Goal: Communication & Community: Answer question/provide support

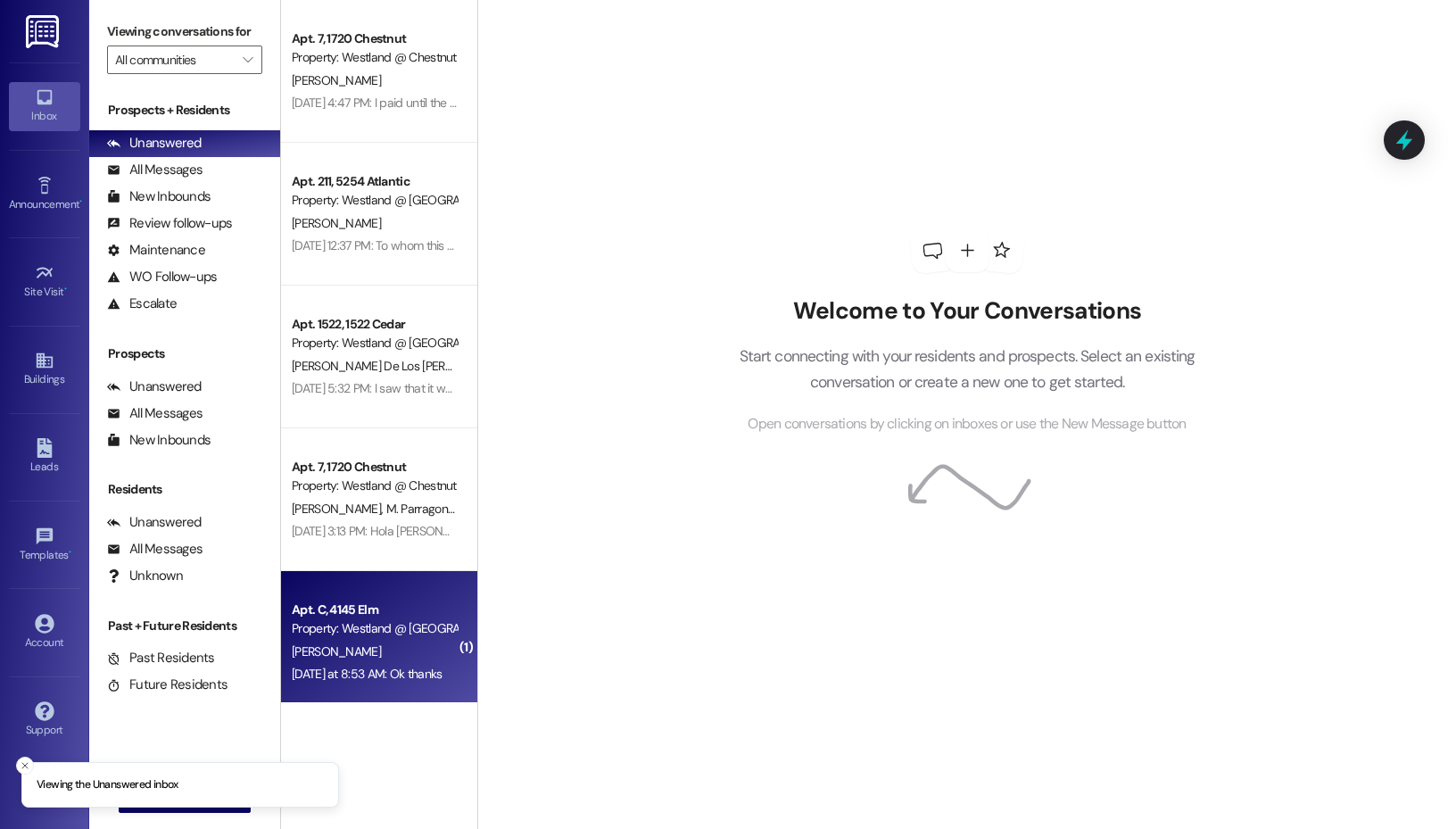
click at [347, 637] on div "Property: Westland @ [GEOGRAPHIC_DATA] (3389)" at bounding box center [373, 628] width 165 height 19
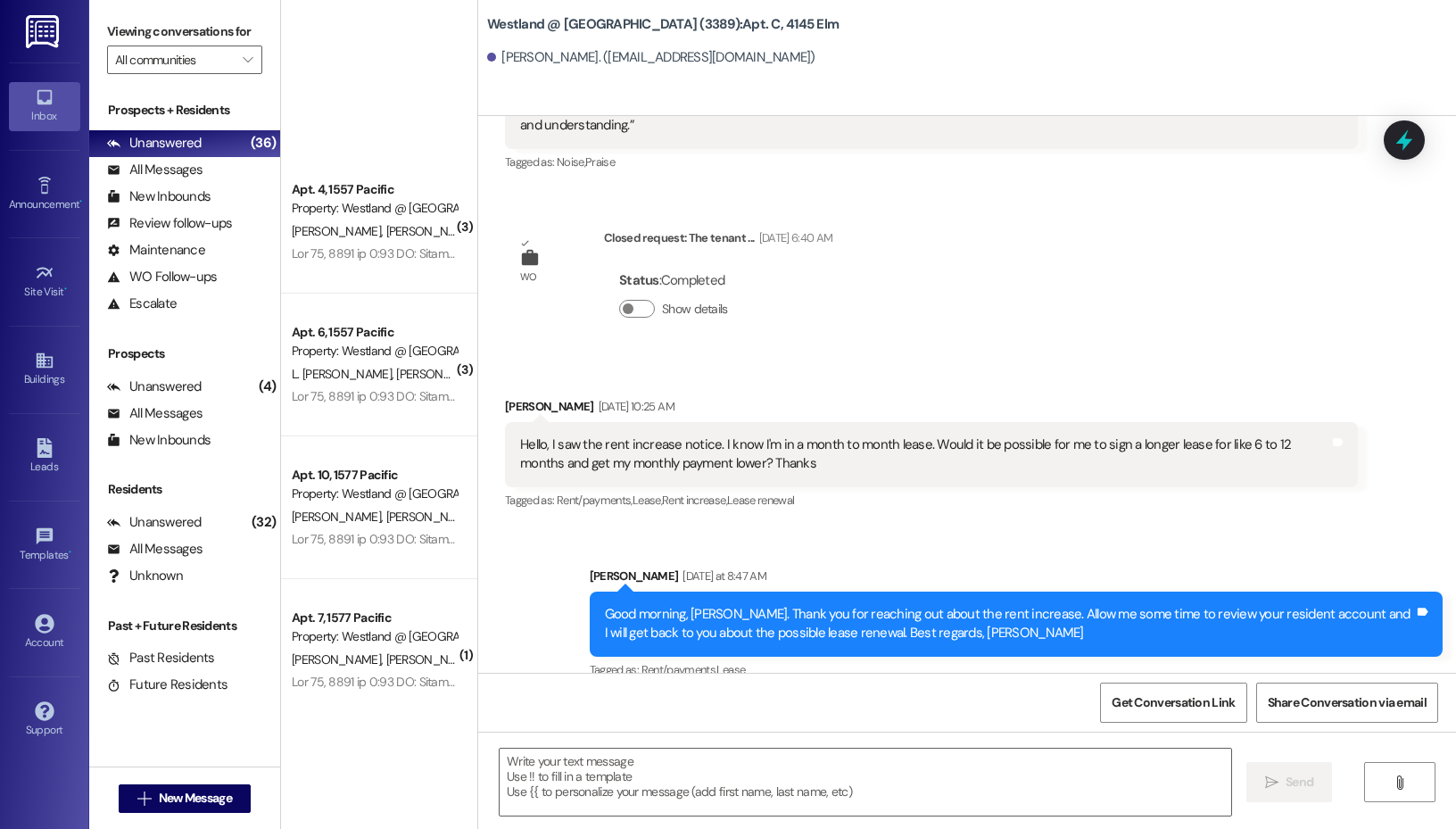
scroll to position [2257, 0]
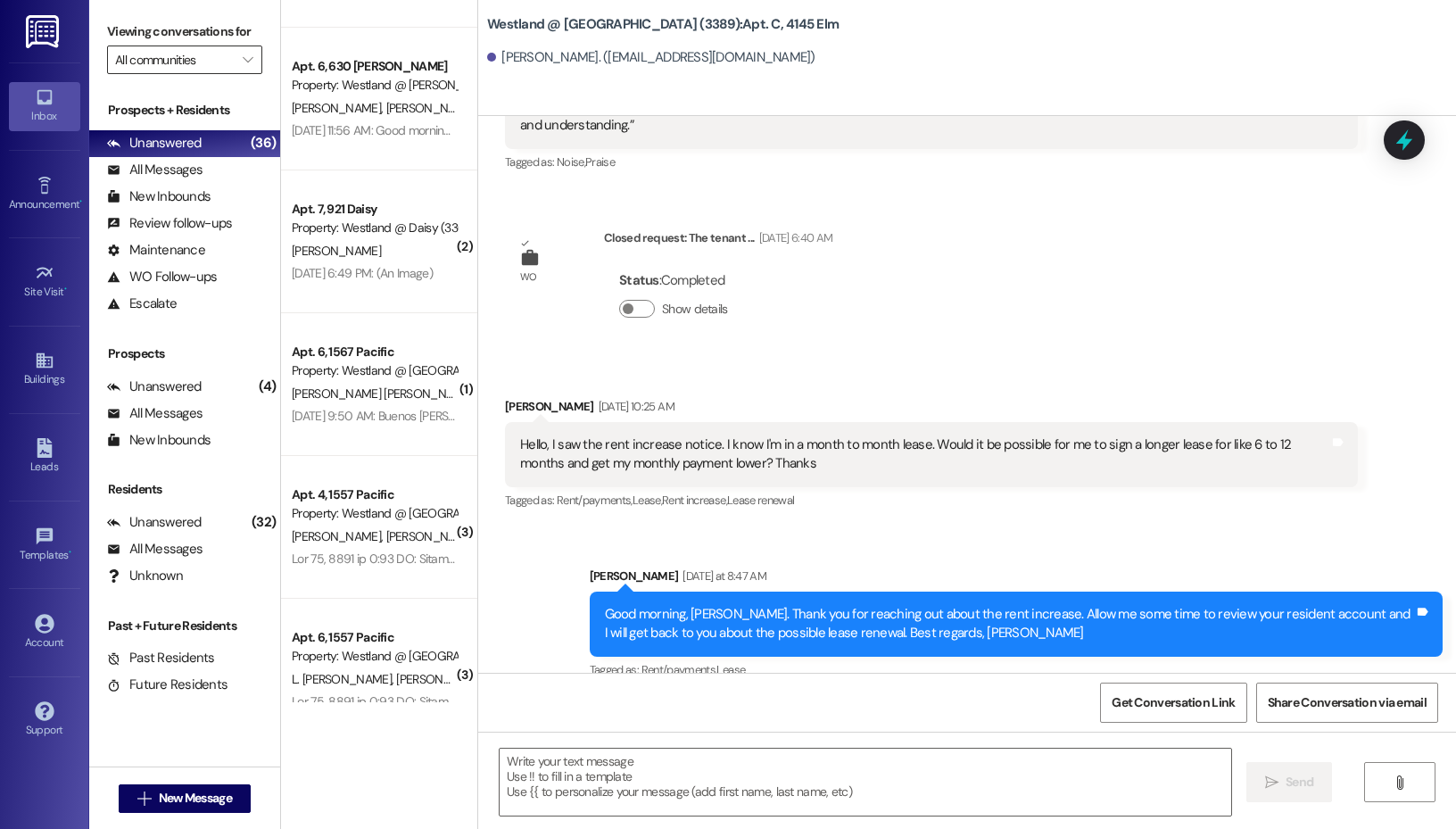
click at [219, 57] on input "All communities" at bounding box center [174, 59] width 119 height 29
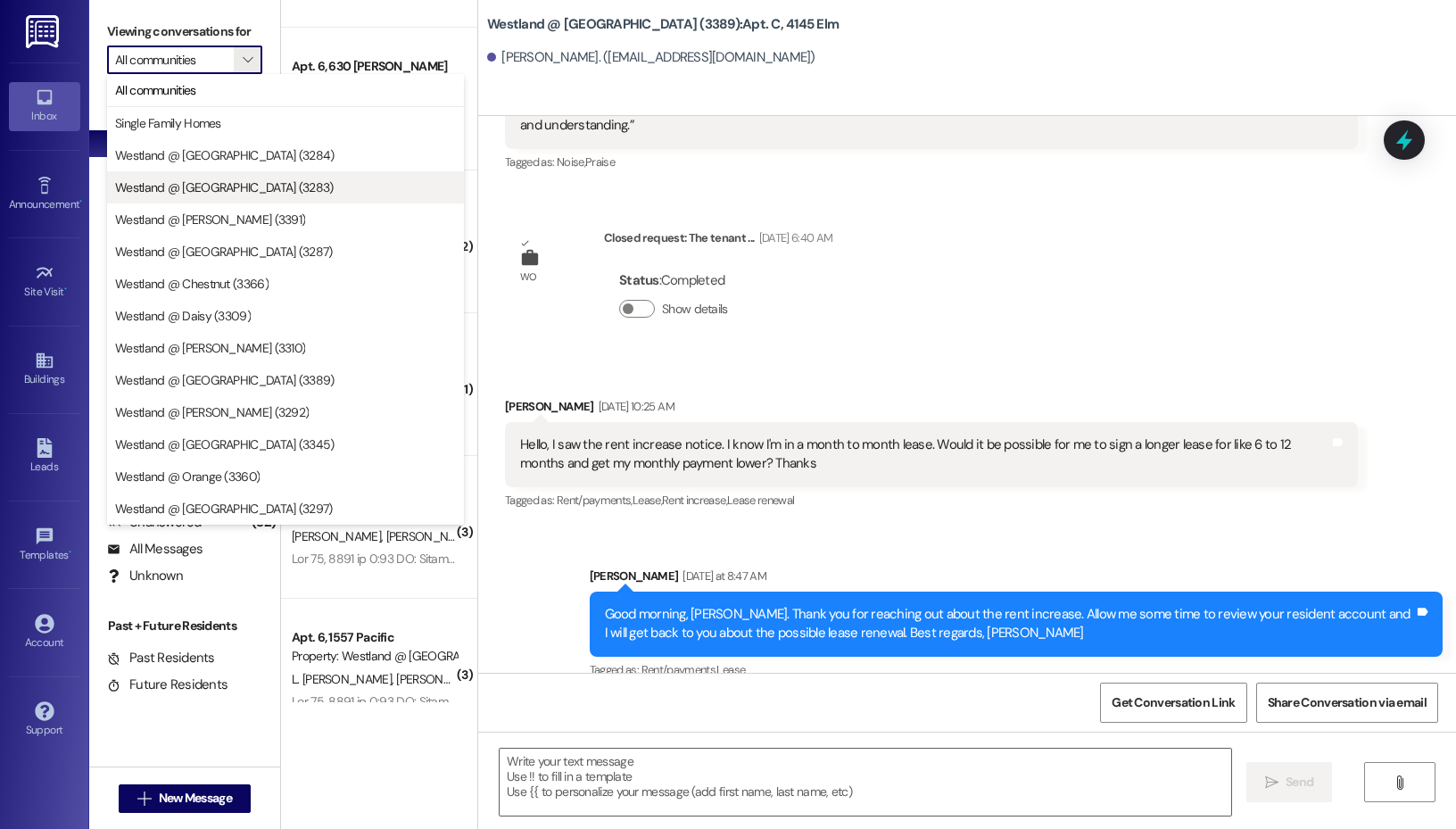
click at [227, 177] on button "Westland @ [GEOGRAPHIC_DATA] (3283)" at bounding box center [284, 187] width 357 height 33
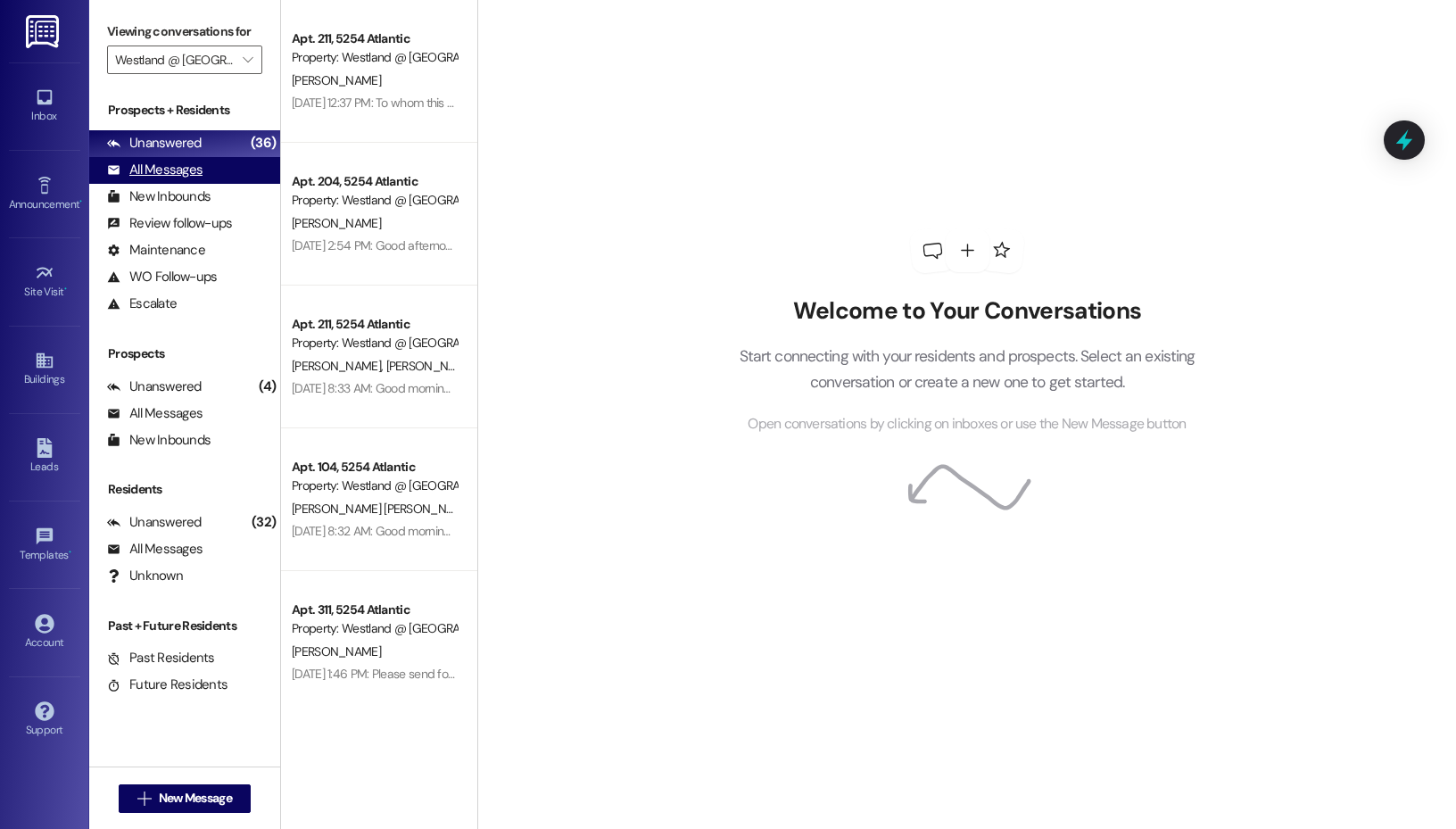
click at [151, 173] on div "All Messages" at bounding box center [154, 170] width 96 height 19
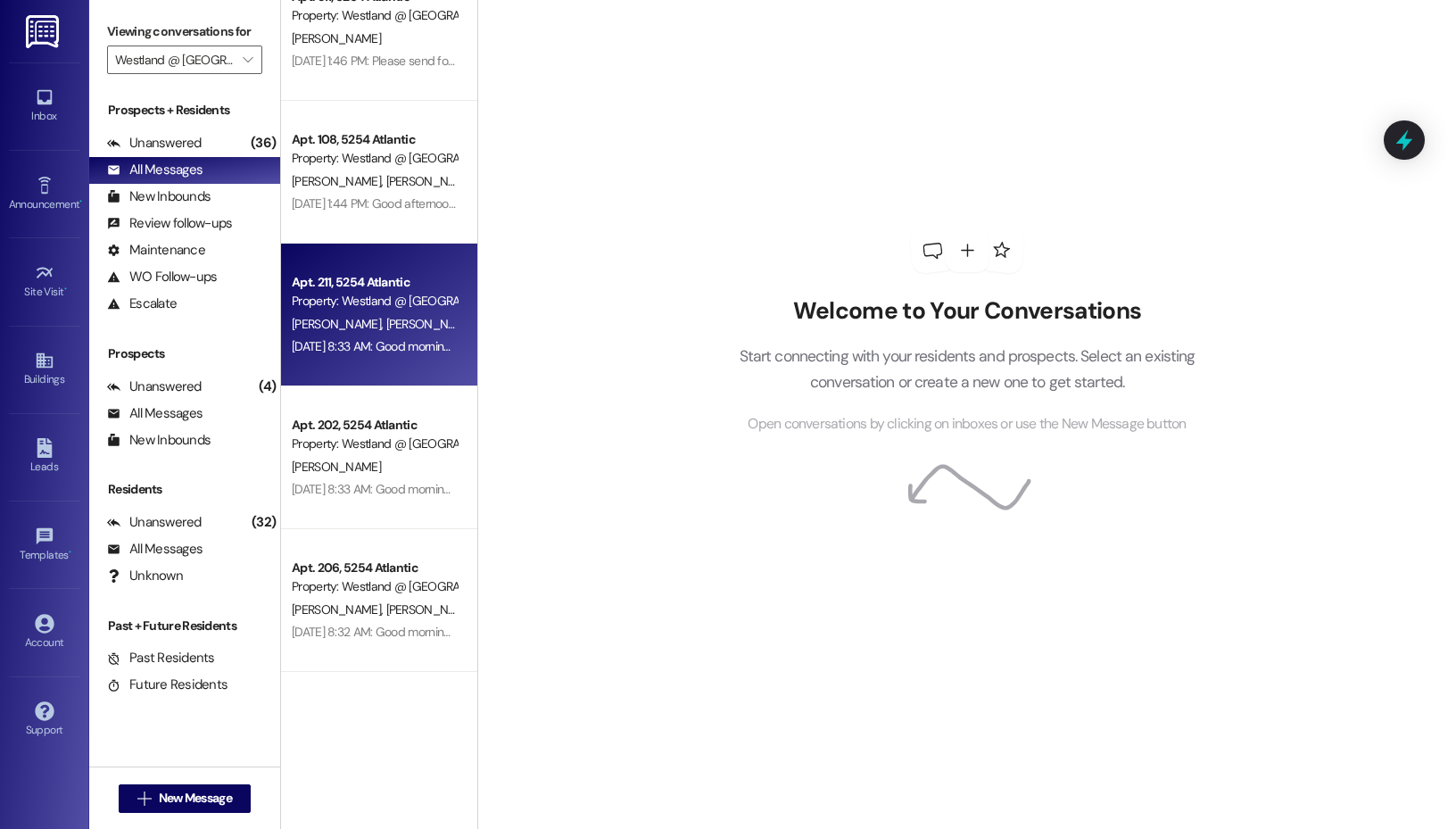
scroll to position [1065, 0]
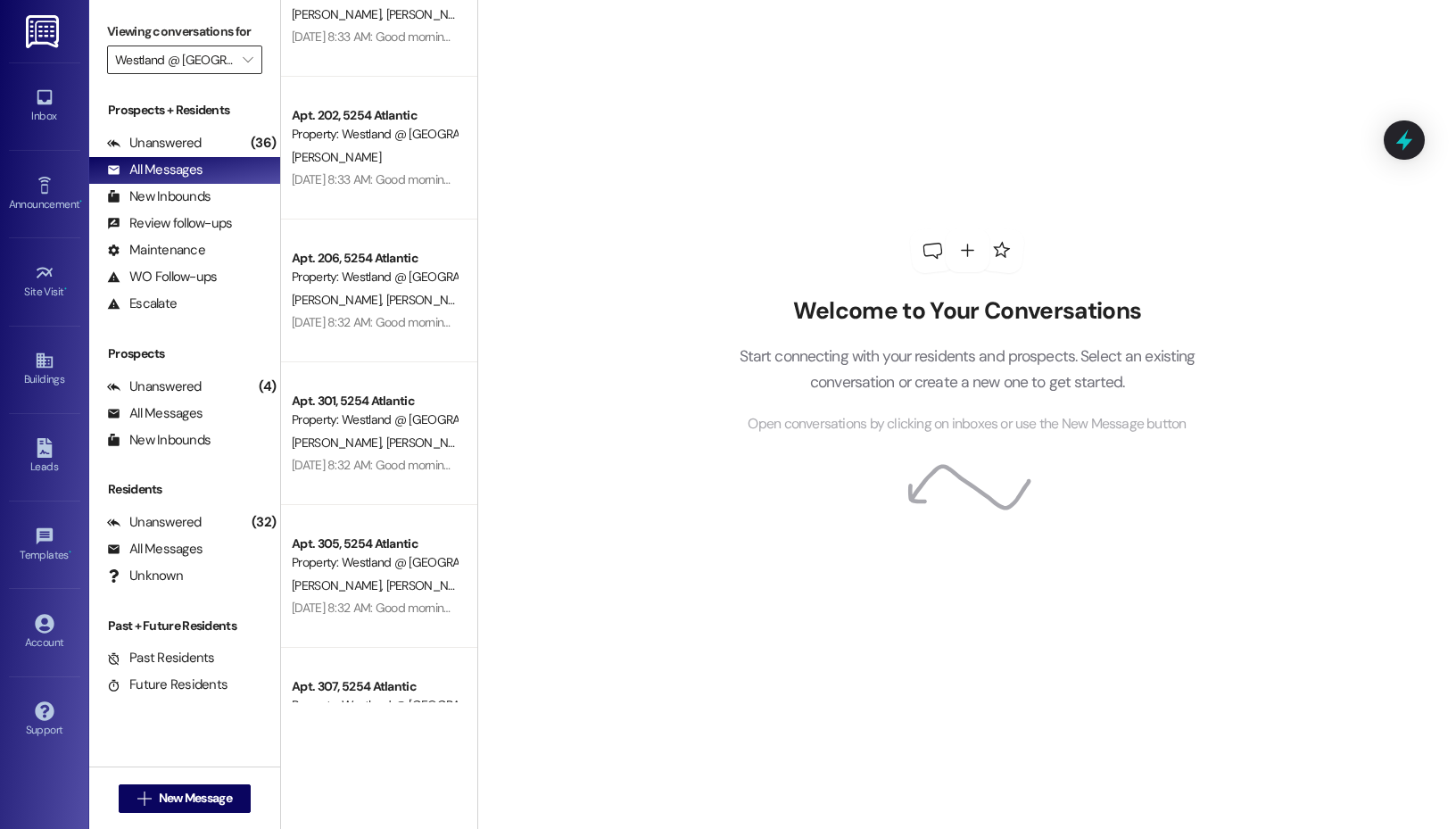
click at [222, 66] on input "Westland @ [GEOGRAPHIC_DATA] (3283)" at bounding box center [174, 59] width 119 height 29
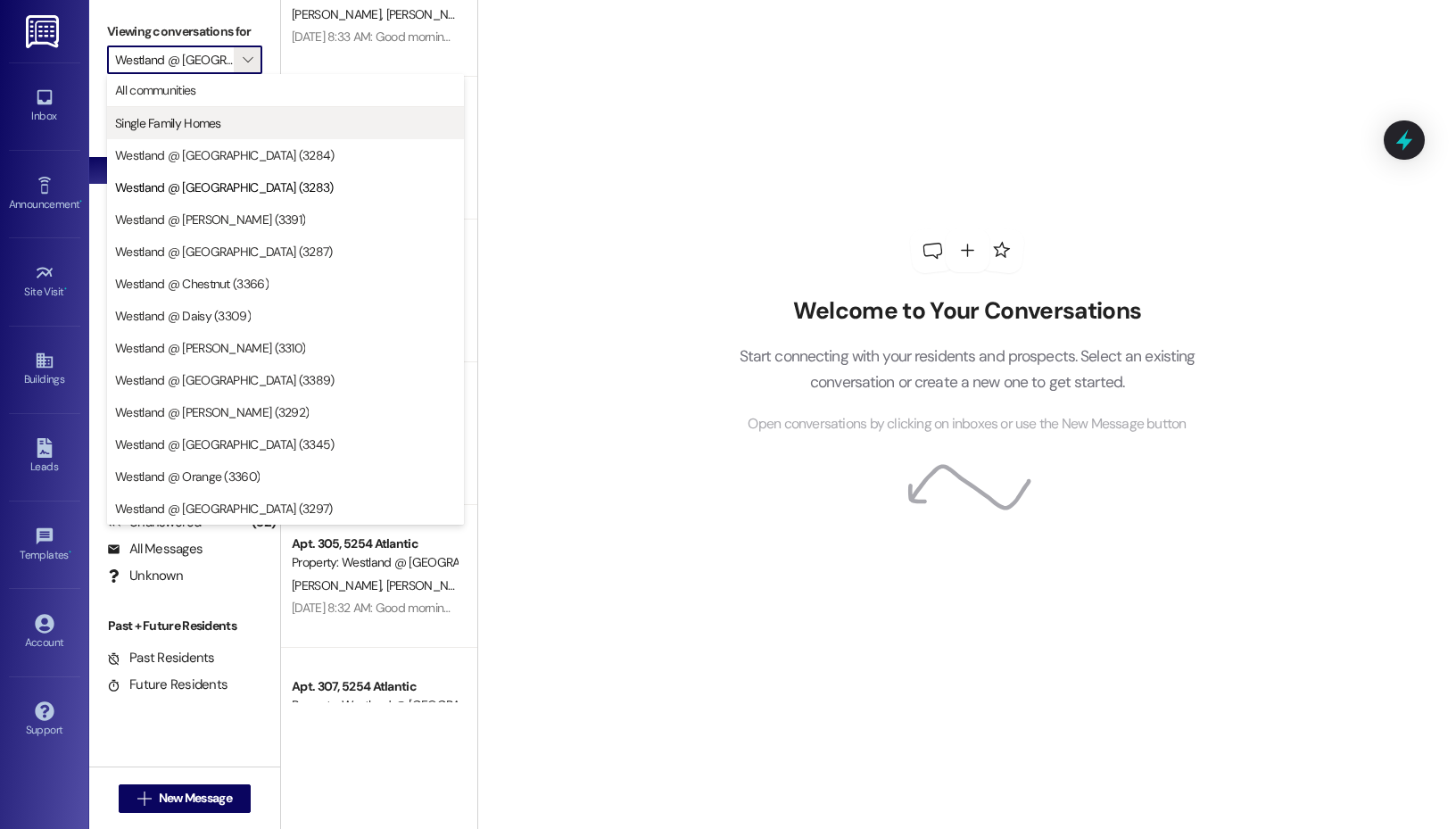
click at [225, 113] on button "Single Family Homes" at bounding box center [284, 123] width 357 height 33
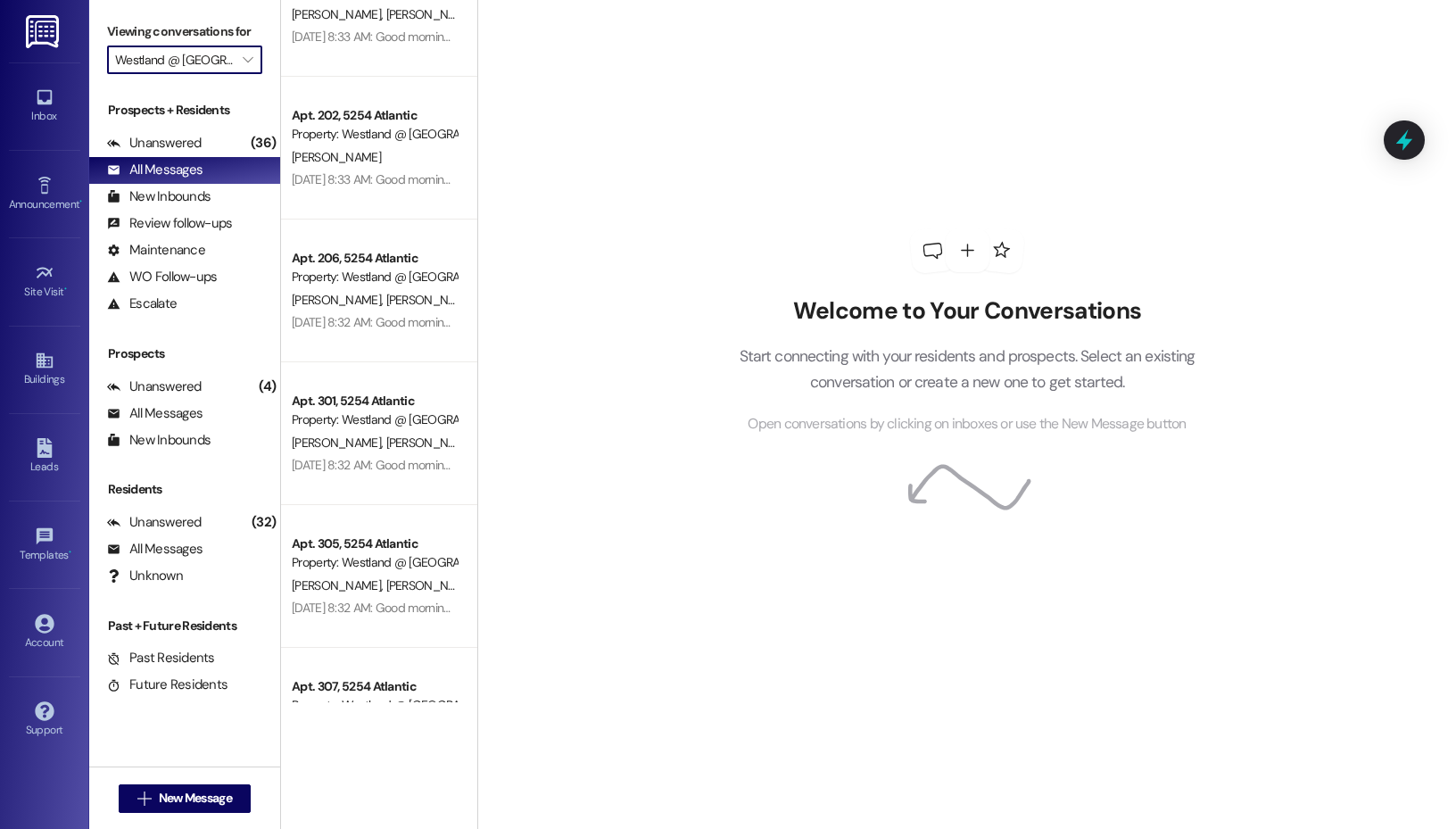
type input "Single Family Homes"
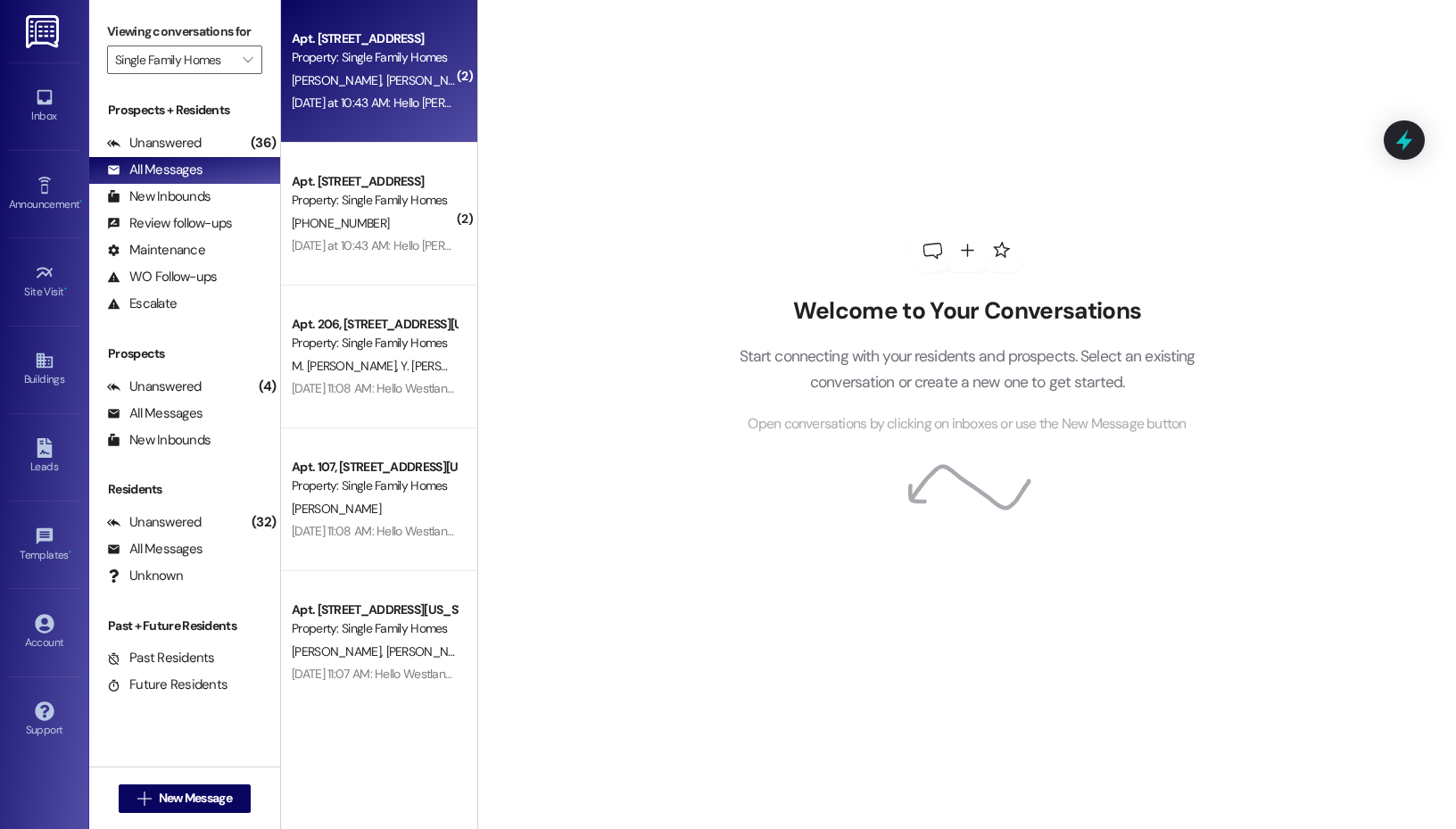
click at [370, 92] on div "[DATE] at 10:43 AM: Hello [PERSON_NAME]. I will check in with maintenance about…" at bounding box center [373, 103] width 169 height 23
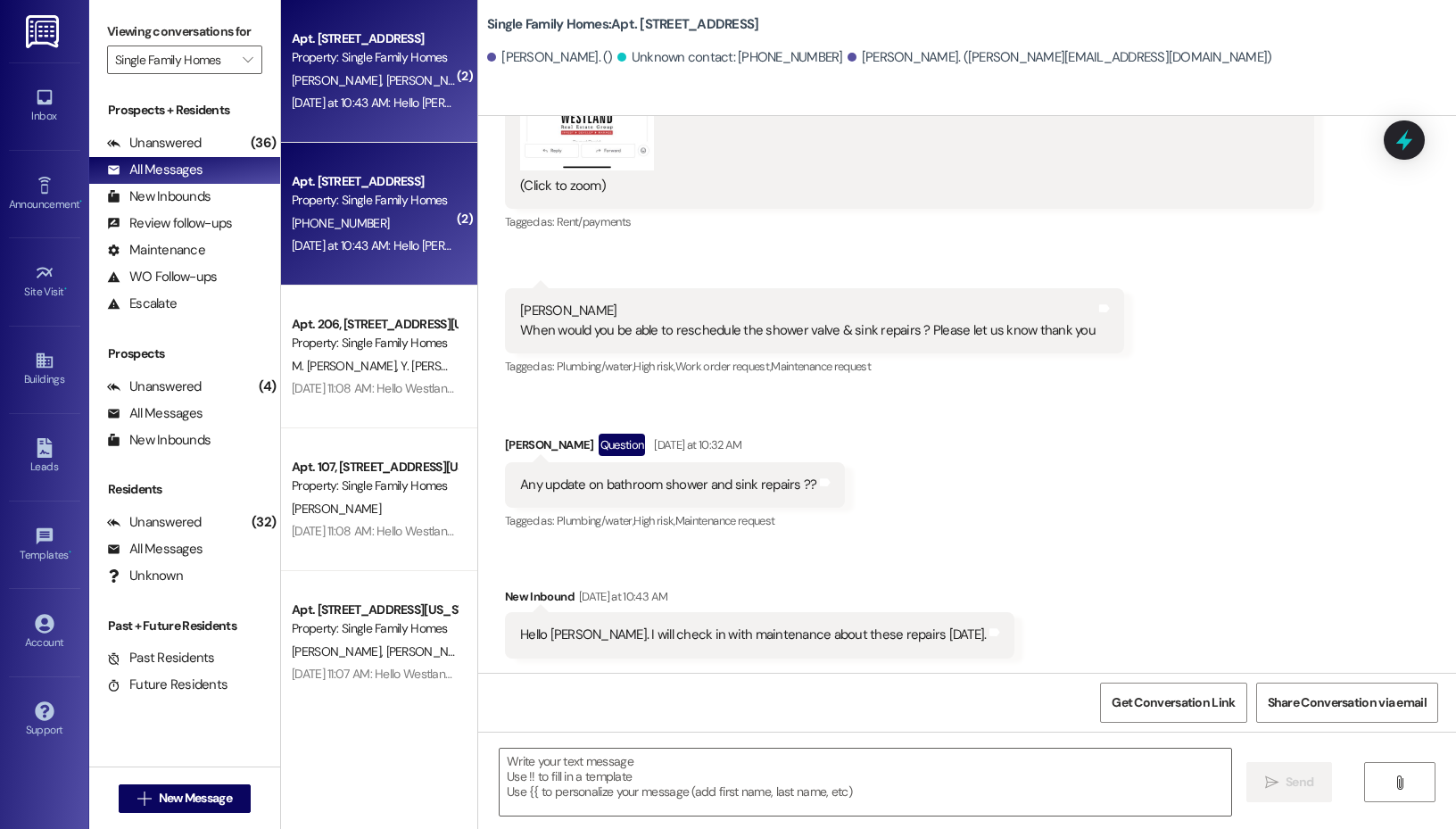
scroll to position [30459, 0]
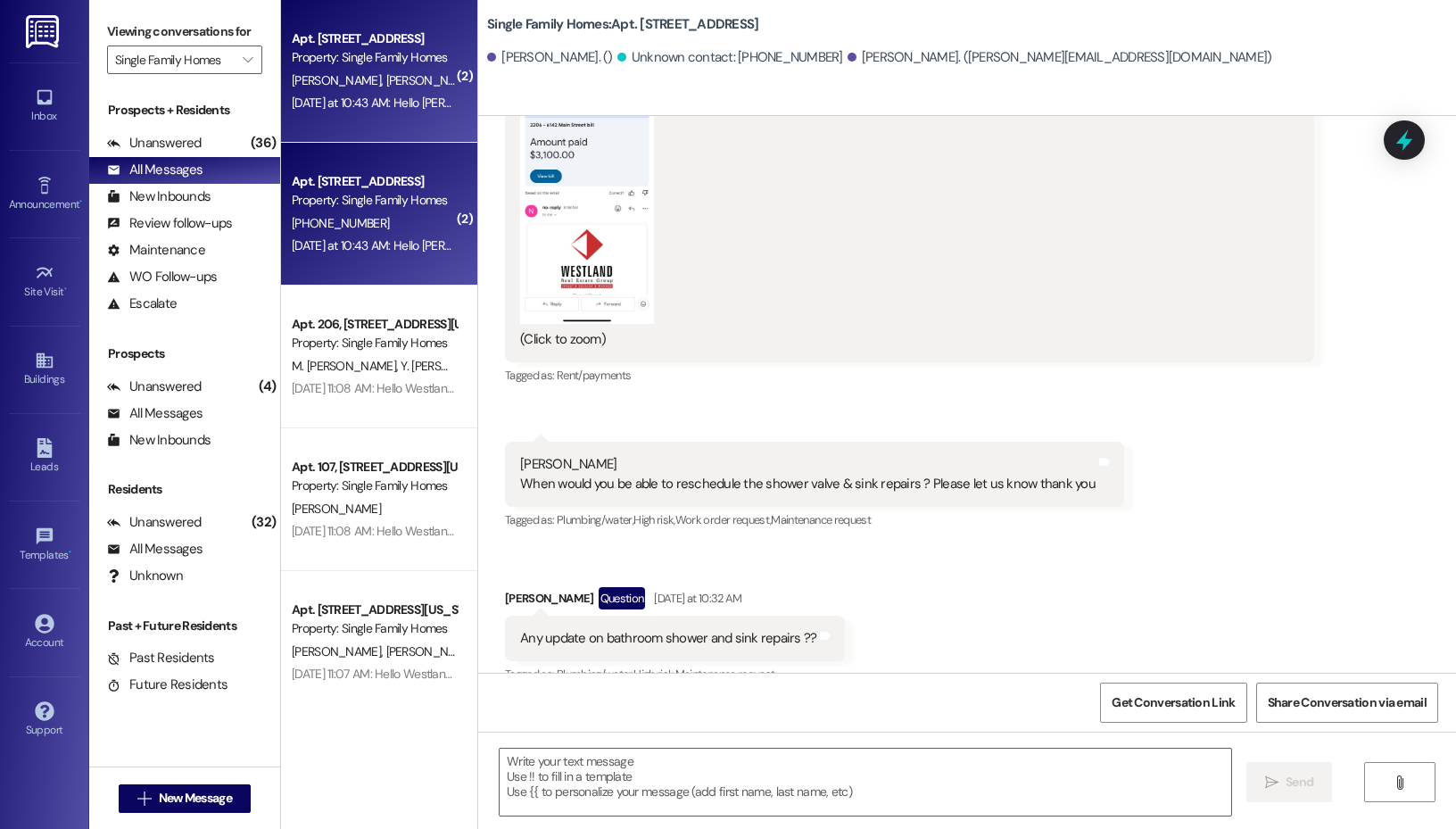
click at [717, 738] on div " Send " at bounding box center [967, 798] width 978 height 133
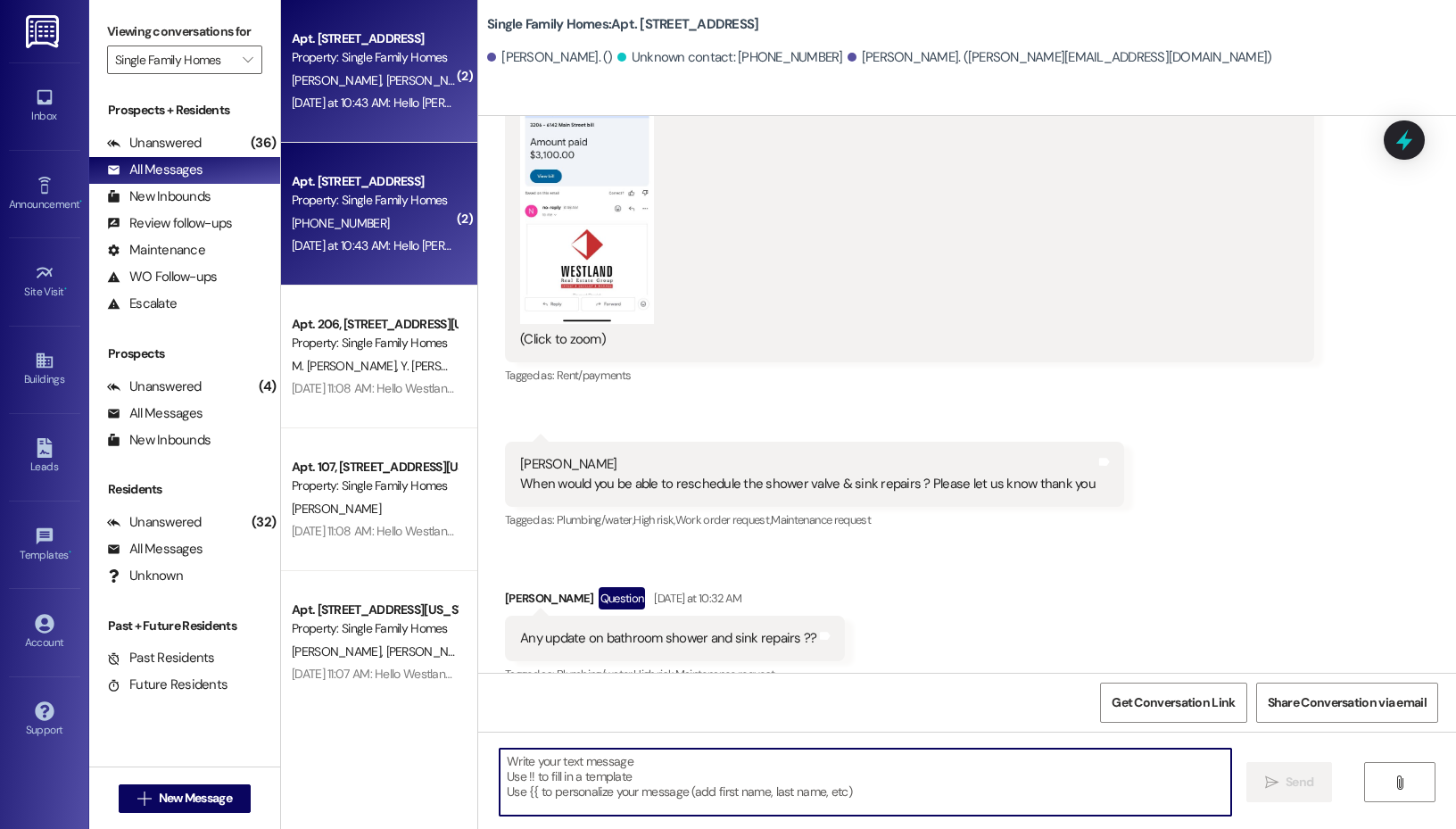
drag, startPoint x: 676, startPoint y: 789, endPoint x: 642, endPoint y: 726, distance: 71.6
click at [672, 787] on textarea at bounding box center [865, 783] width 732 height 67
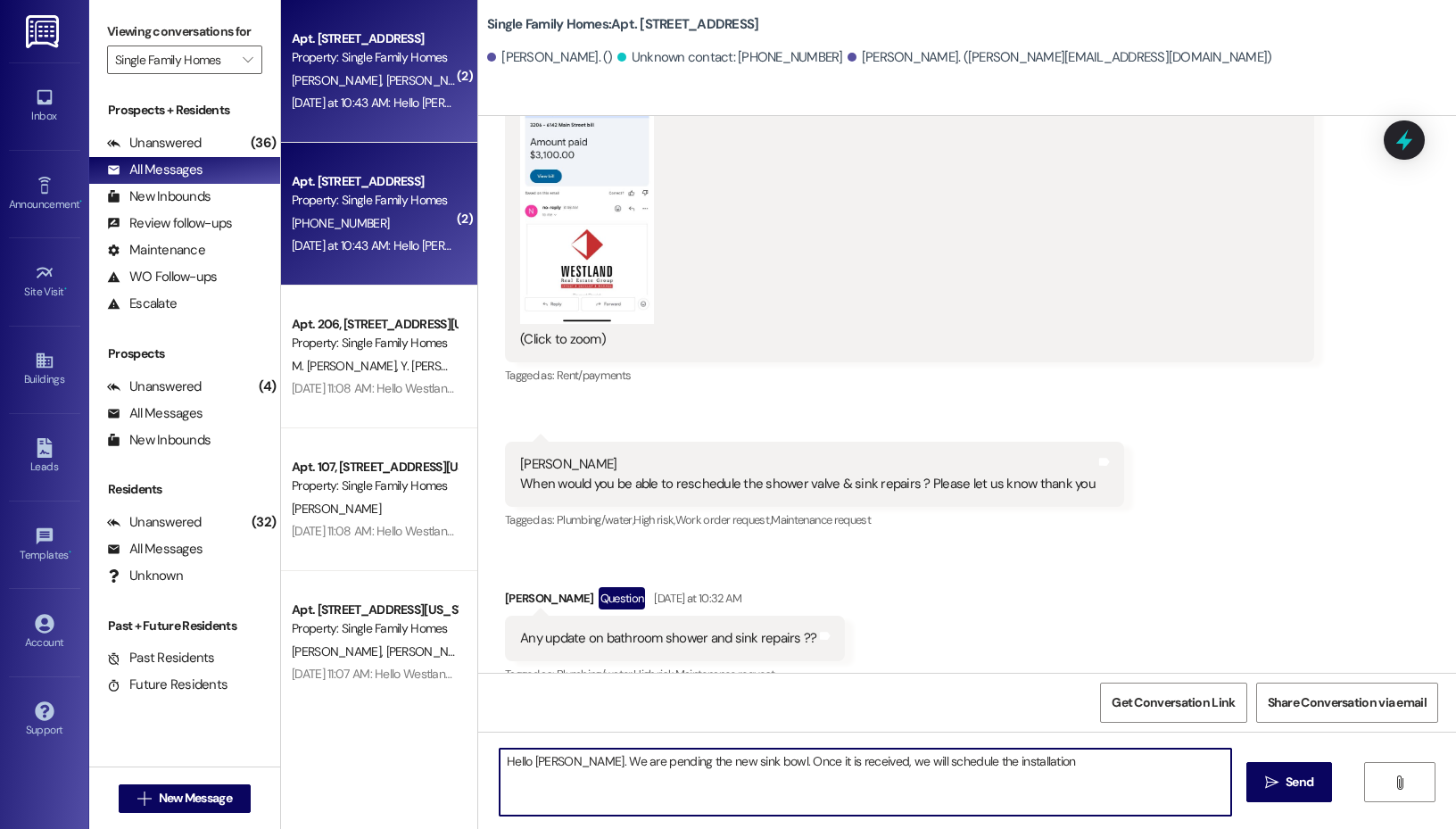
type textarea "Hello [PERSON_NAME]. We are pending the new sink bowl. Once it is received, we …"
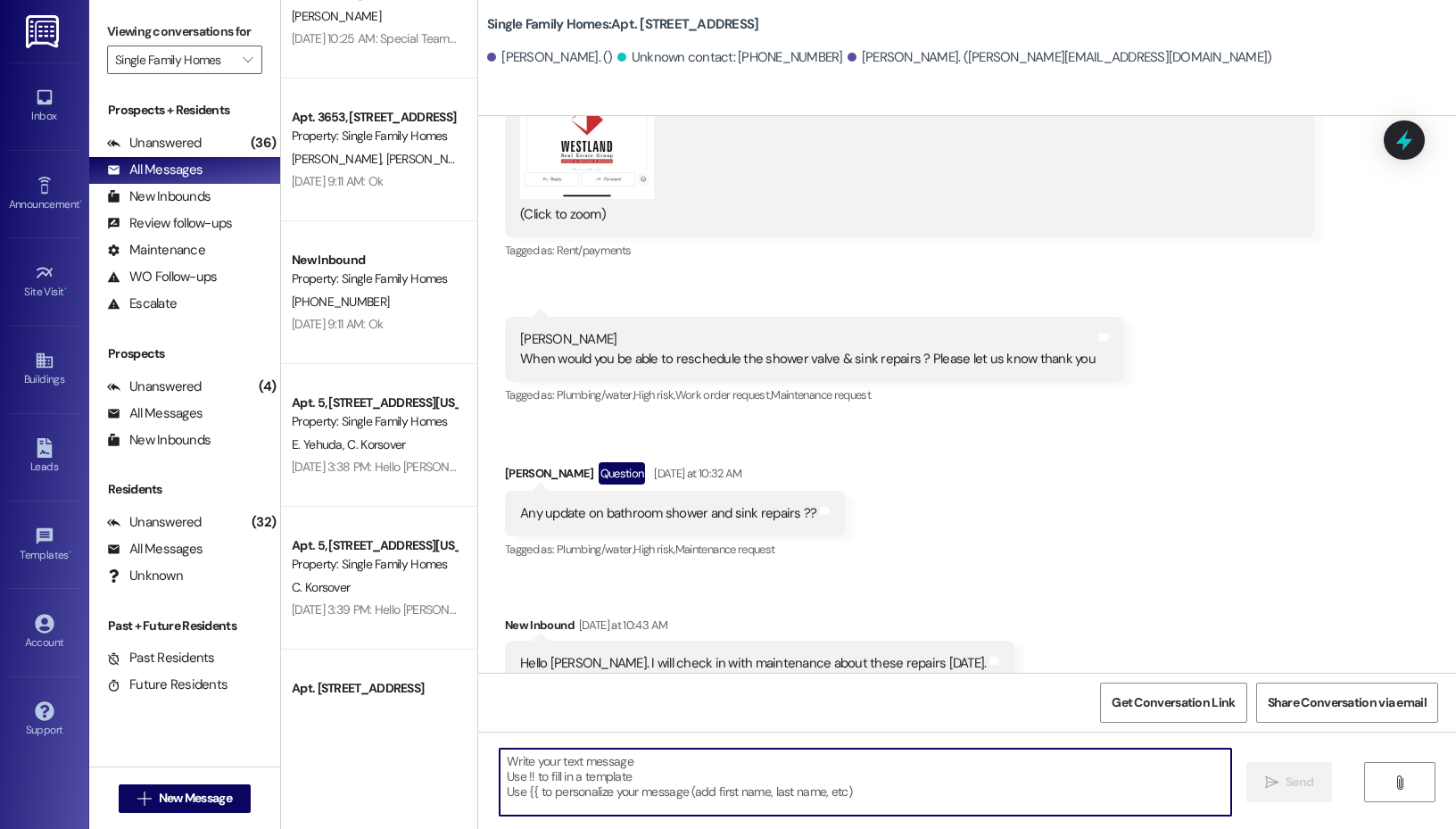
scroll to position [1968, 0]
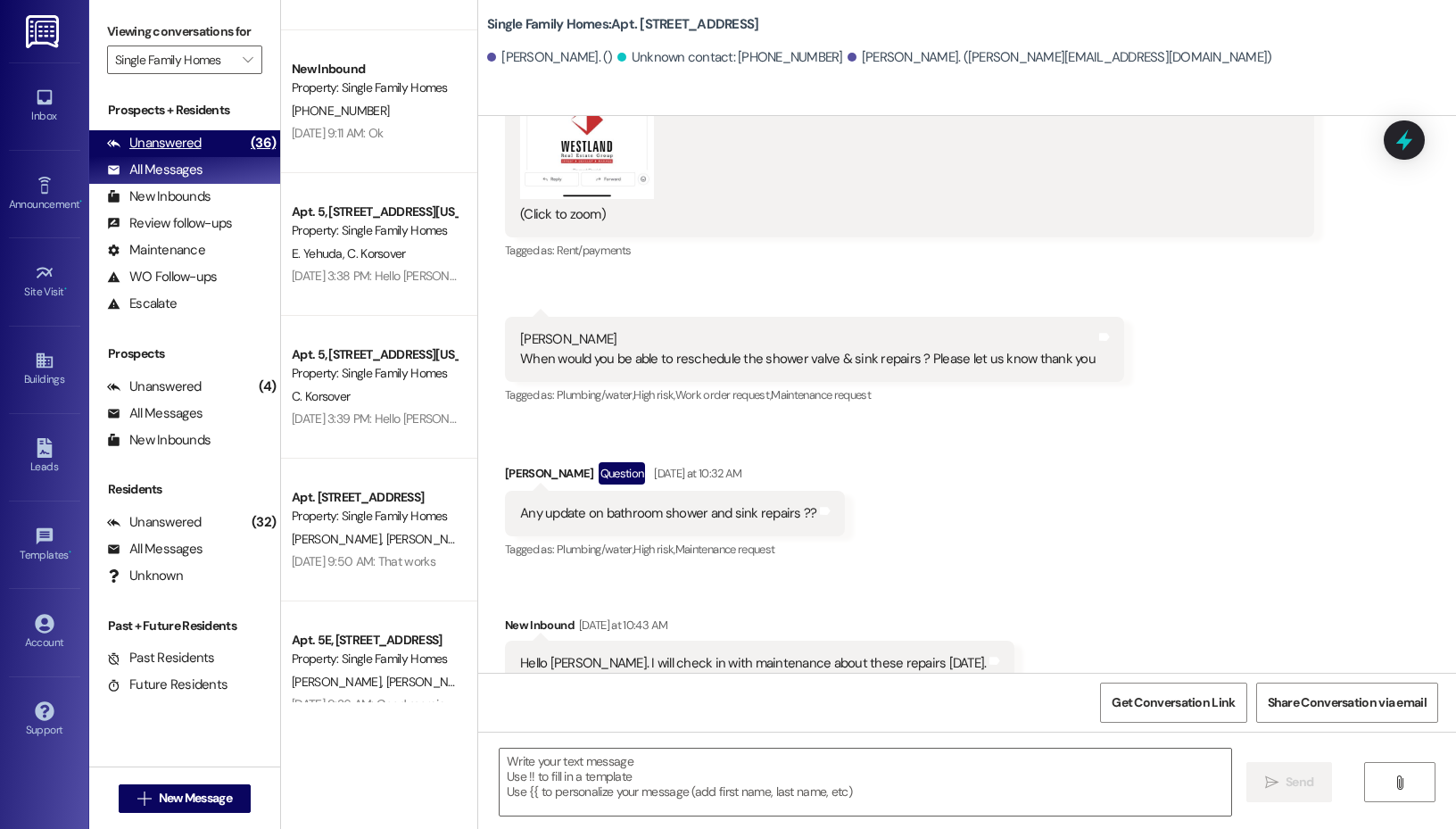
click at [202, 149] on div "Unanswered (36)" at bounding box center [184, 143] width 191 height 27
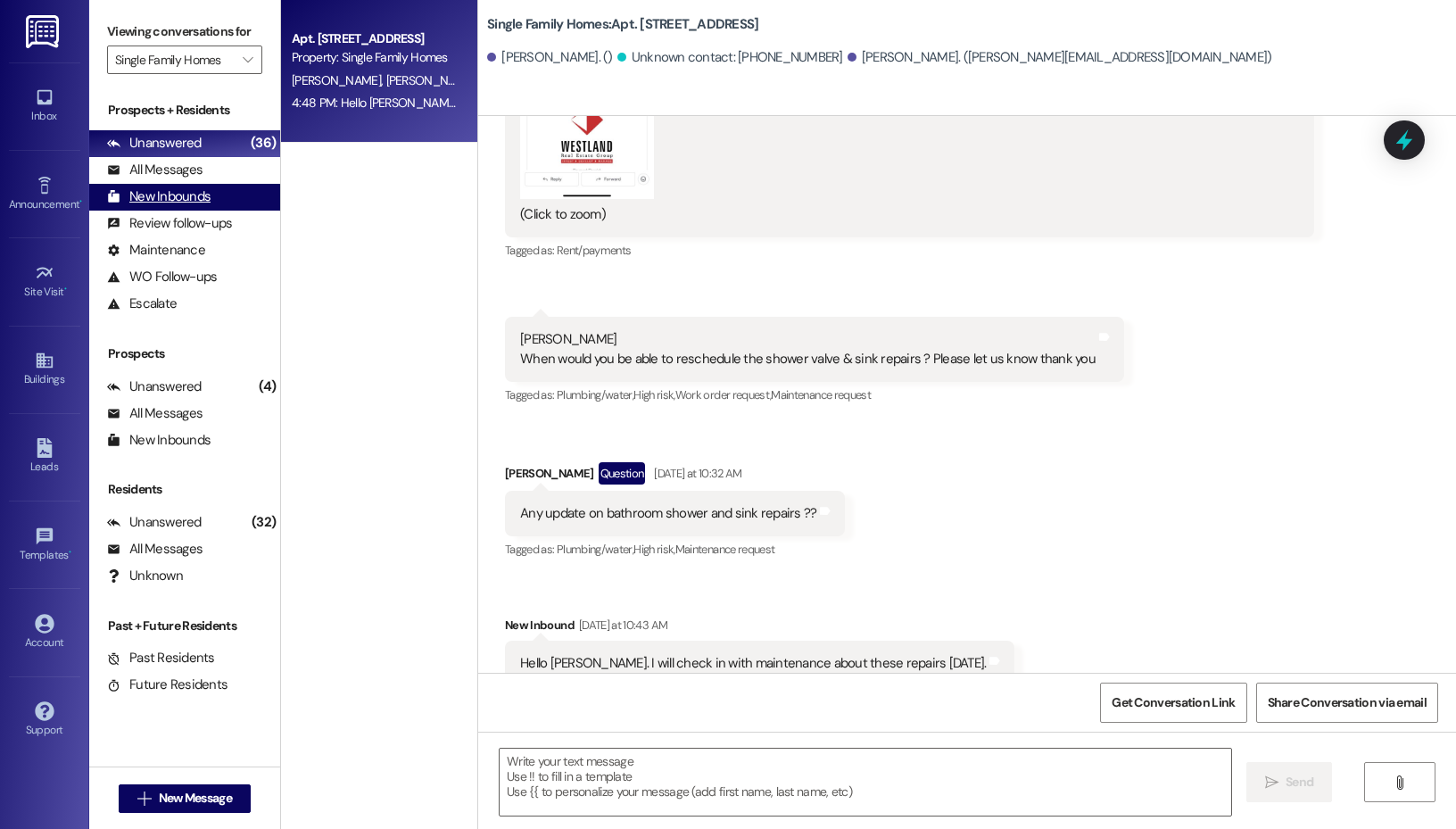
scroll to position [0, 0]
click at [405, 69] on div "[PERSON_NAME] [PERSON_NAME]" at bounding box center [373, 80] width 169 height 23
click at [234, 69] on button "" at bounding box center [248, 59] width 29 height 29
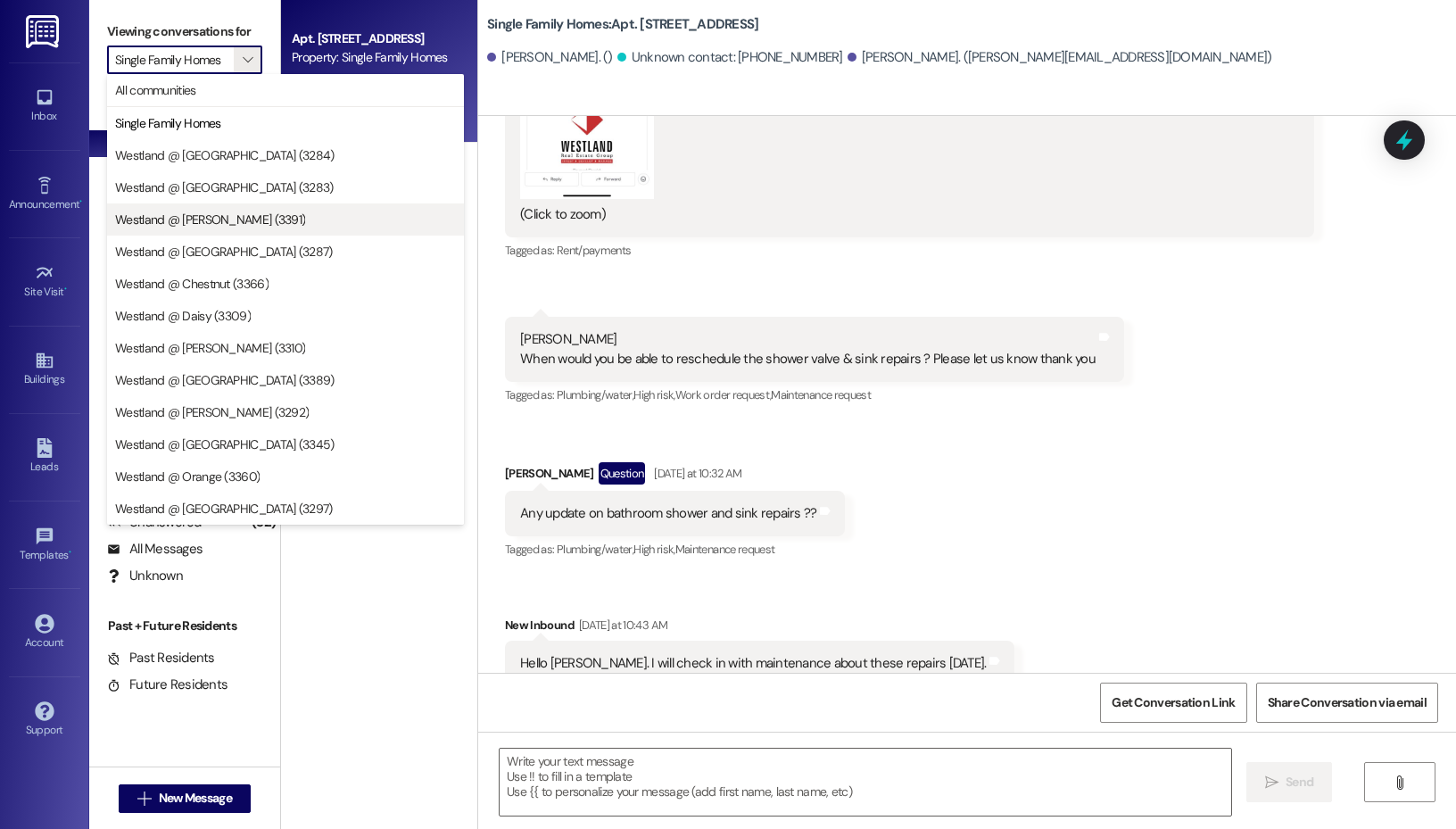
click at [283, 218] on span "Westland @ [PERSON_NAME] (3391)" at bounding box center [284, 219] width 341 height 18
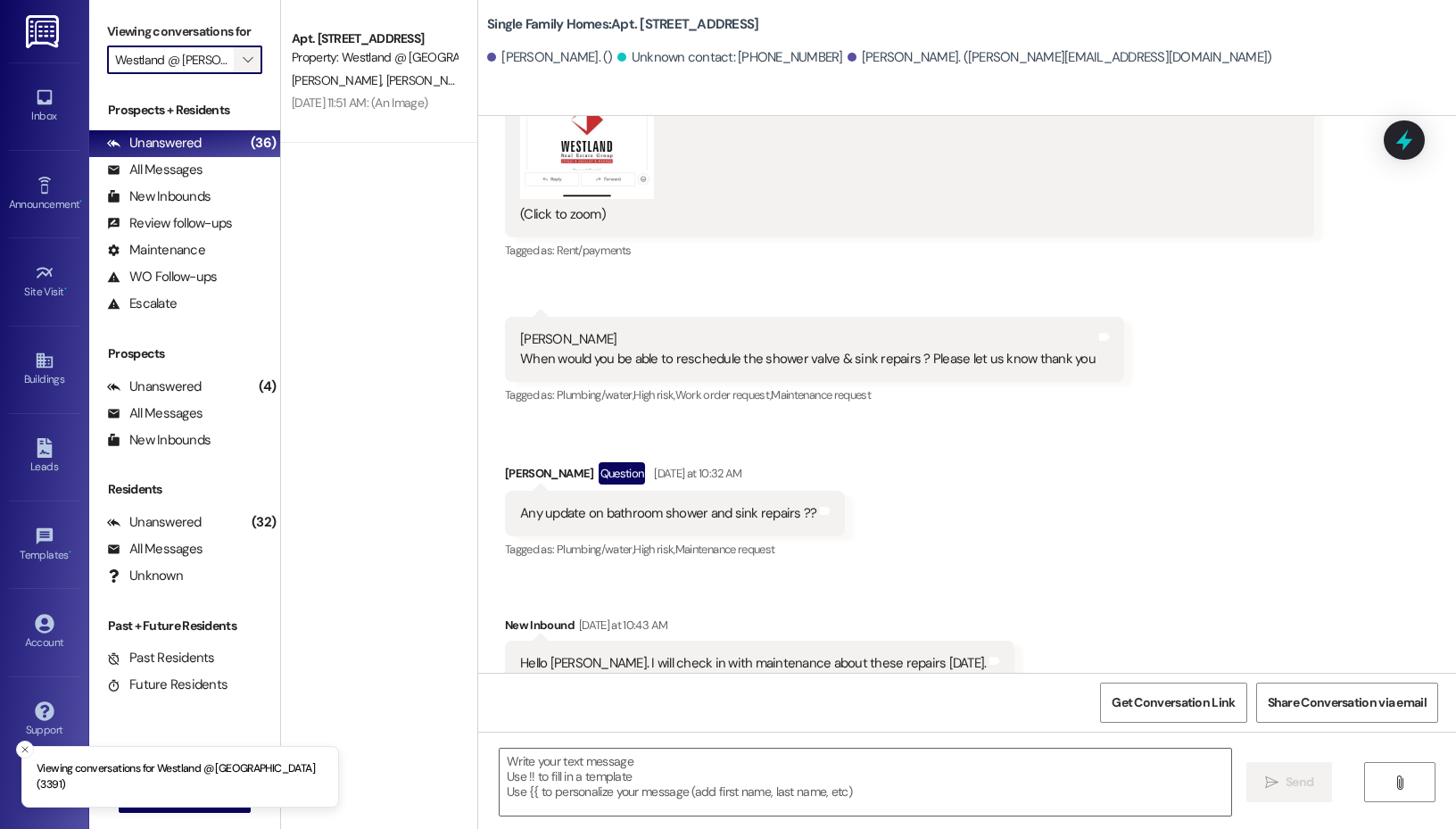
click at [254, 64] on span "" at bounding box center [247, 59] width 17 height 29
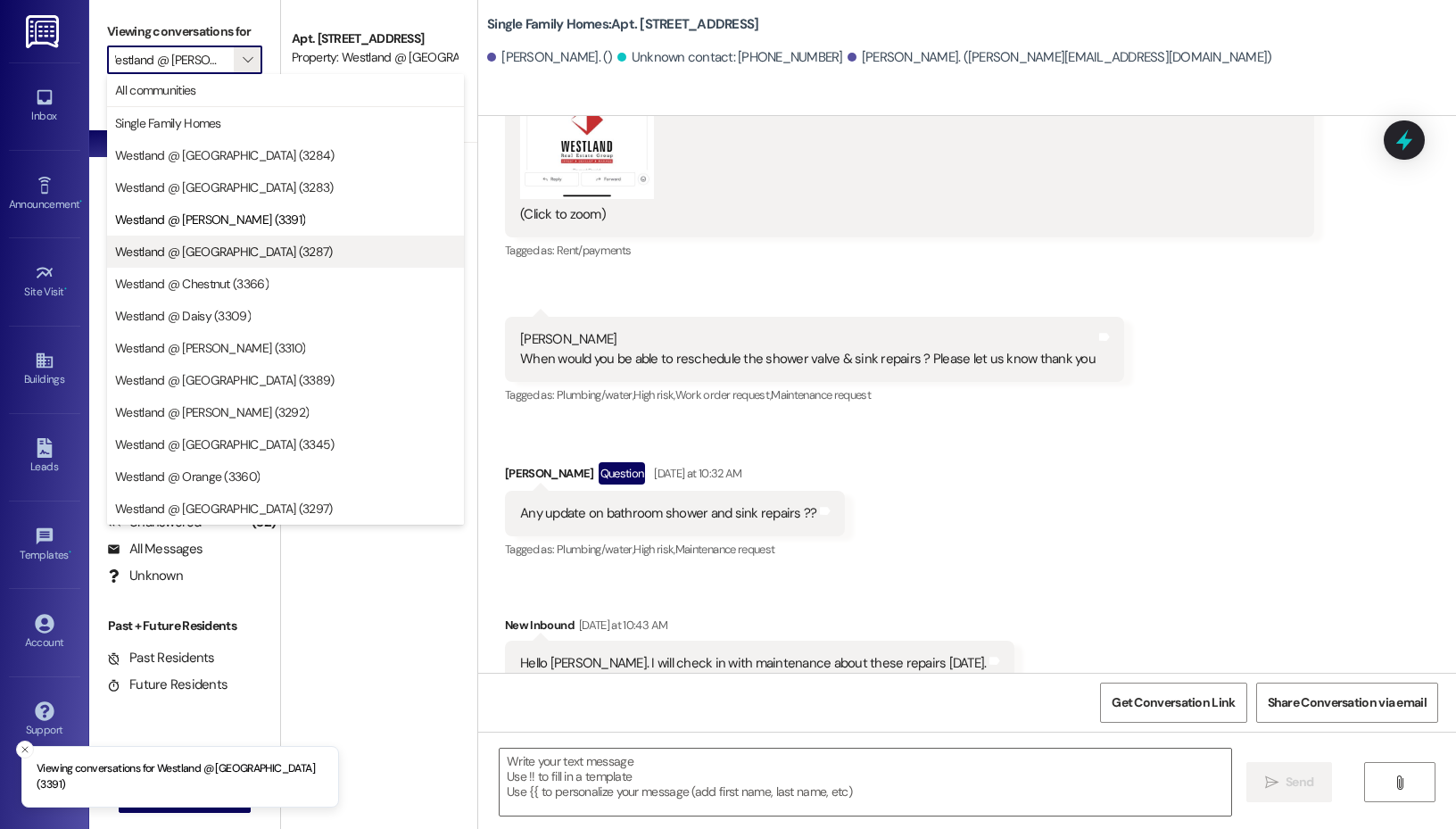
click at [269, 263] on button "Westland @ [GEOGRAPHIC_DATA] (3287)" at bounding box center [284, 251] width 357 height 33
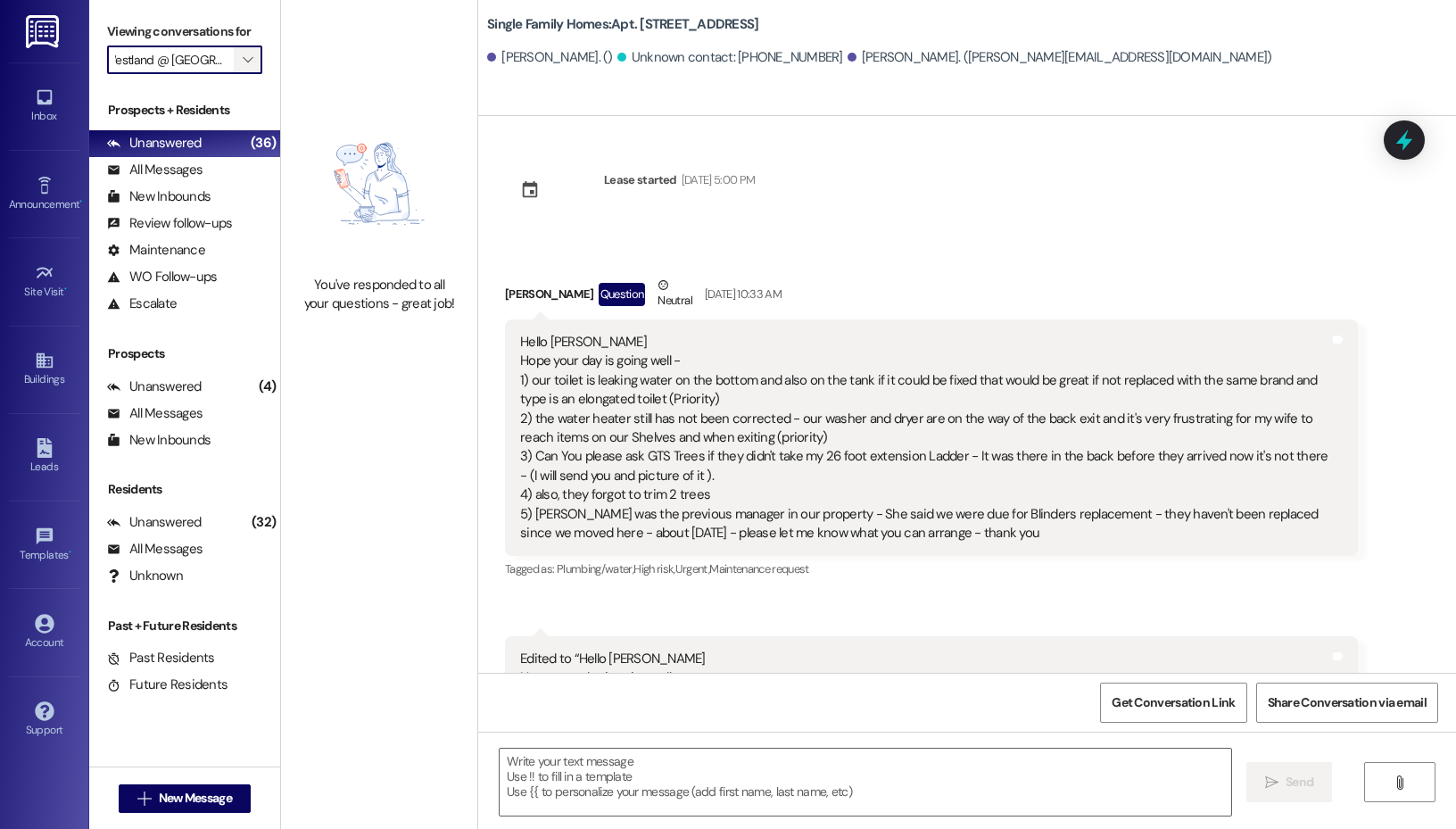
click at [247, 65] on icon "" at bounding box center [248, 59] width 10 height 14
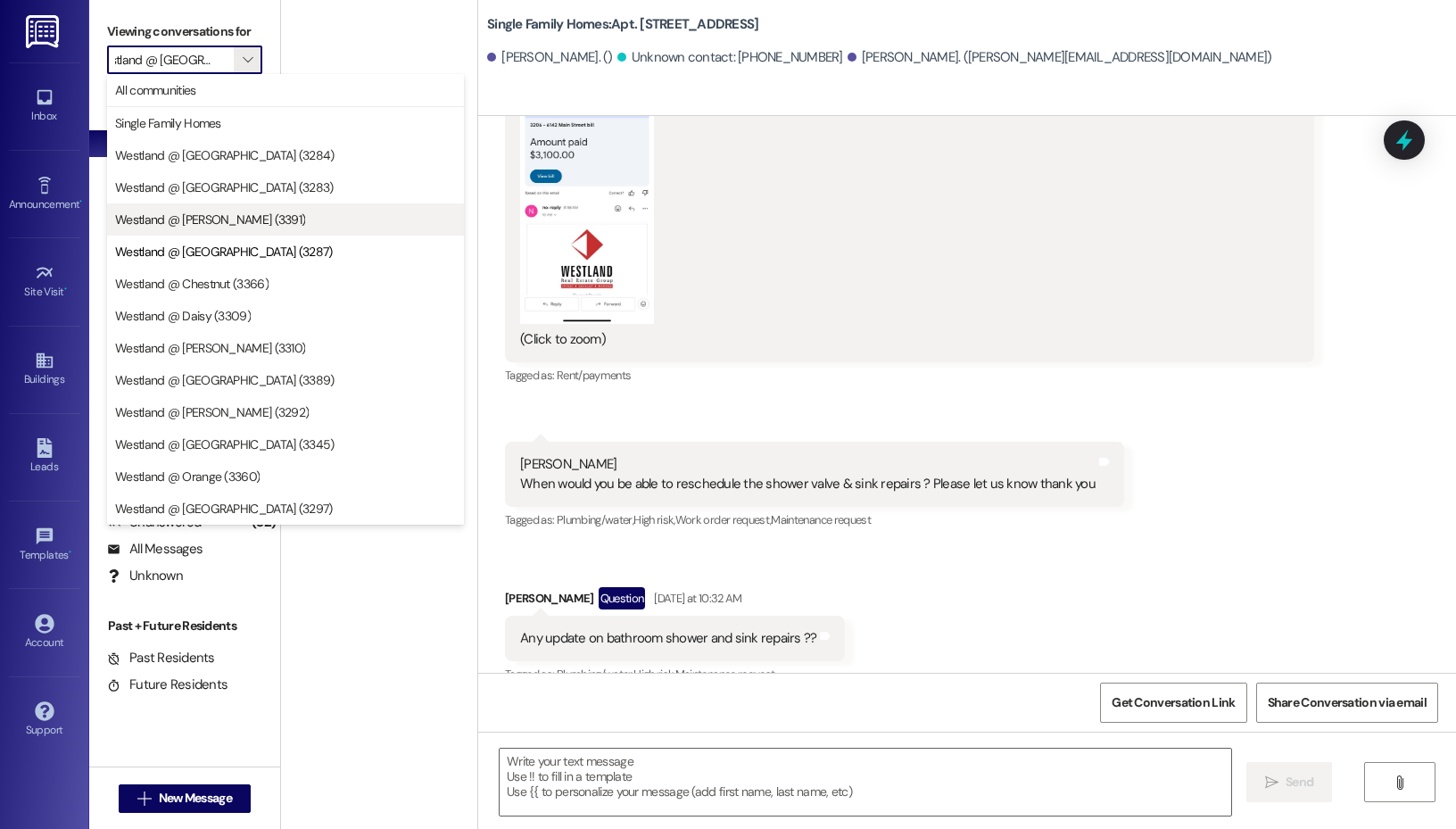
scroll to position [30458, 0]
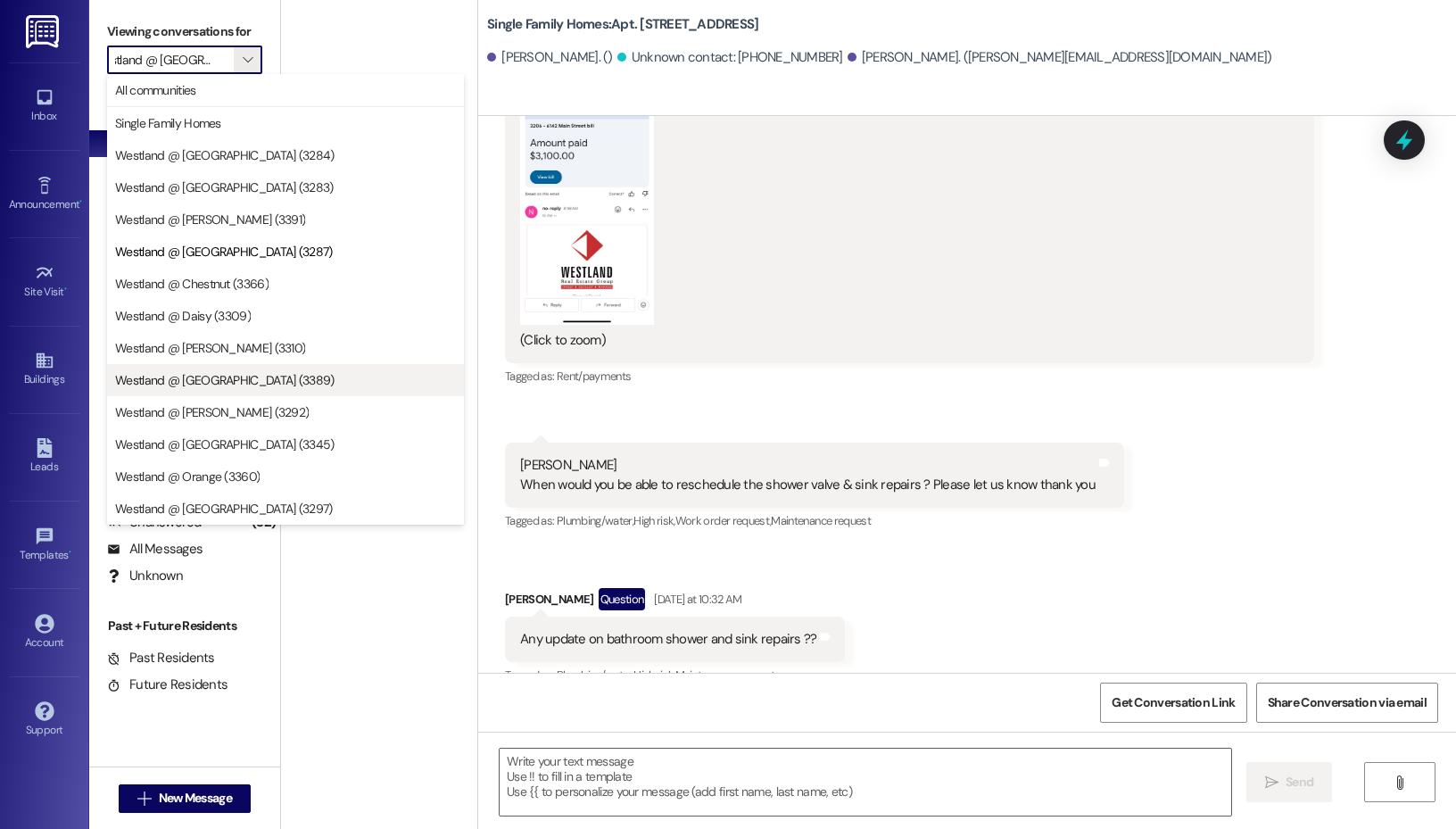
click at [263, 368] on button "Westland @ [GEOGRAPHIC_DATA] (3389)" at bounding box center [284, 379] width 357 height 33
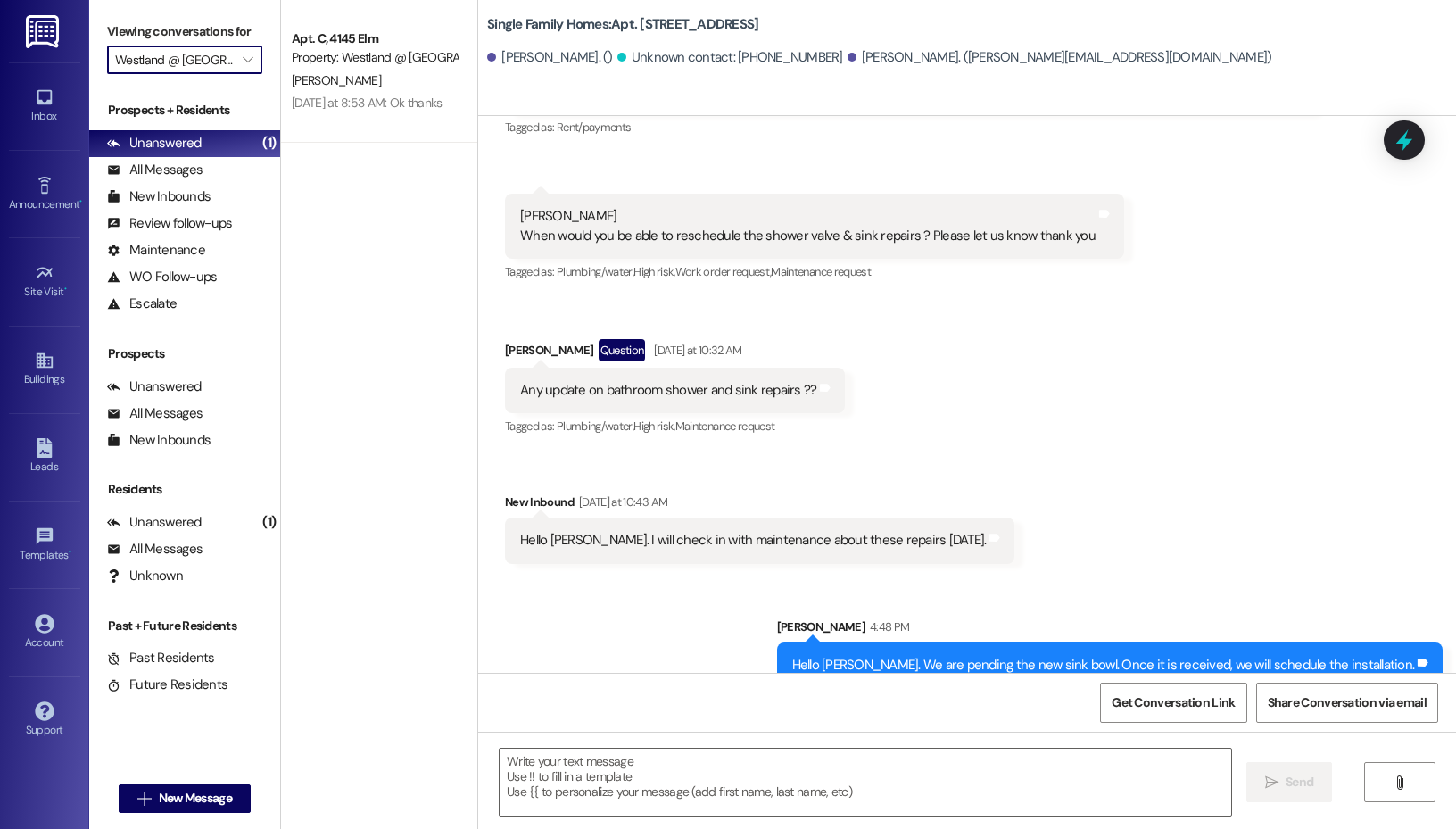
scroll to position [30708, 0]
click at [217, 65] on input "Westland @ [GEOGRAPHIC_DATA] (3389)" at bounding box center [174, 59] width 119 height 29
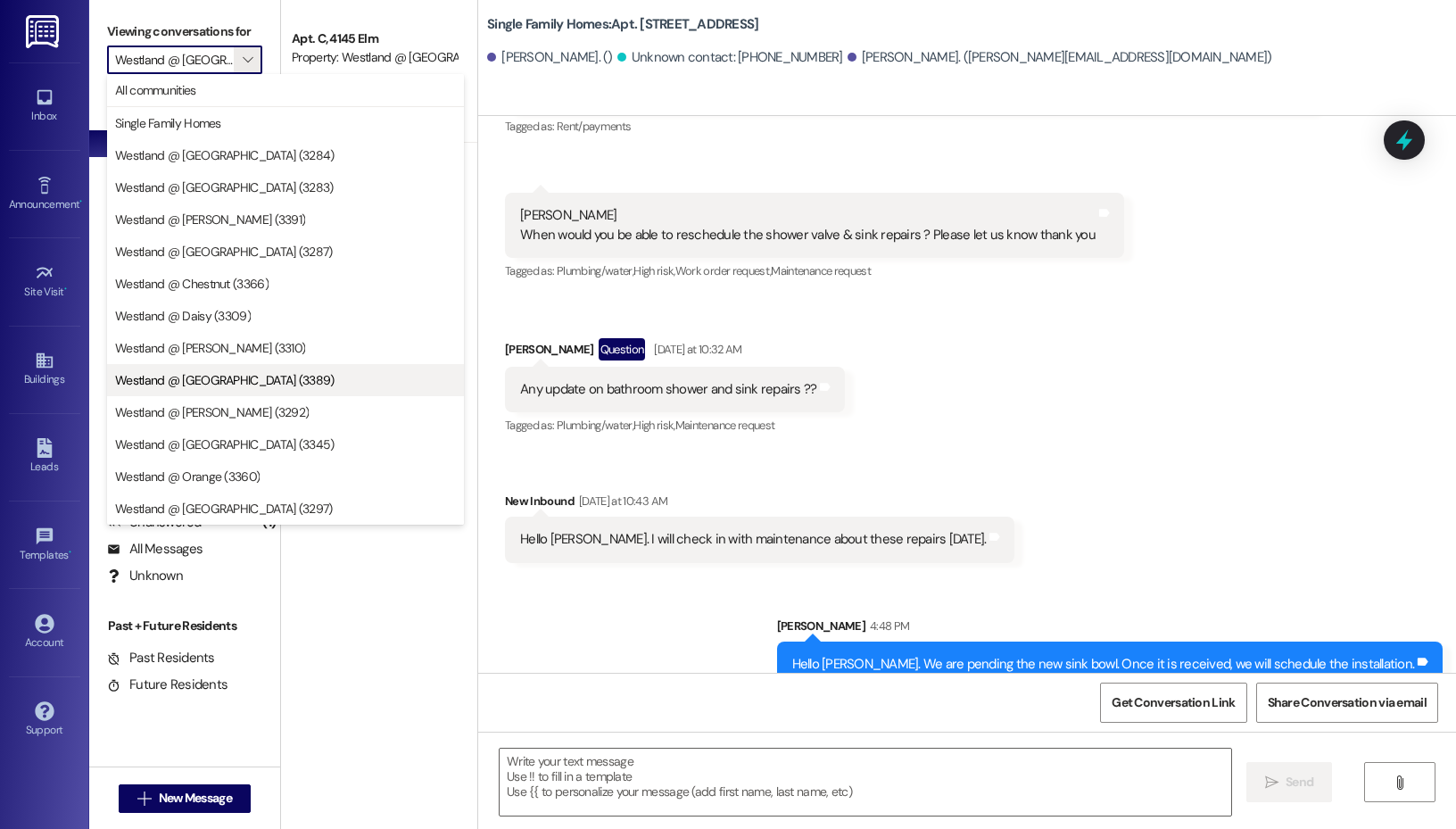
click at [247, 392] on button "Westland @ [GEOGRAPHIC_DATA] (3389)" at bounding box center [284, 379] width 357 height 33
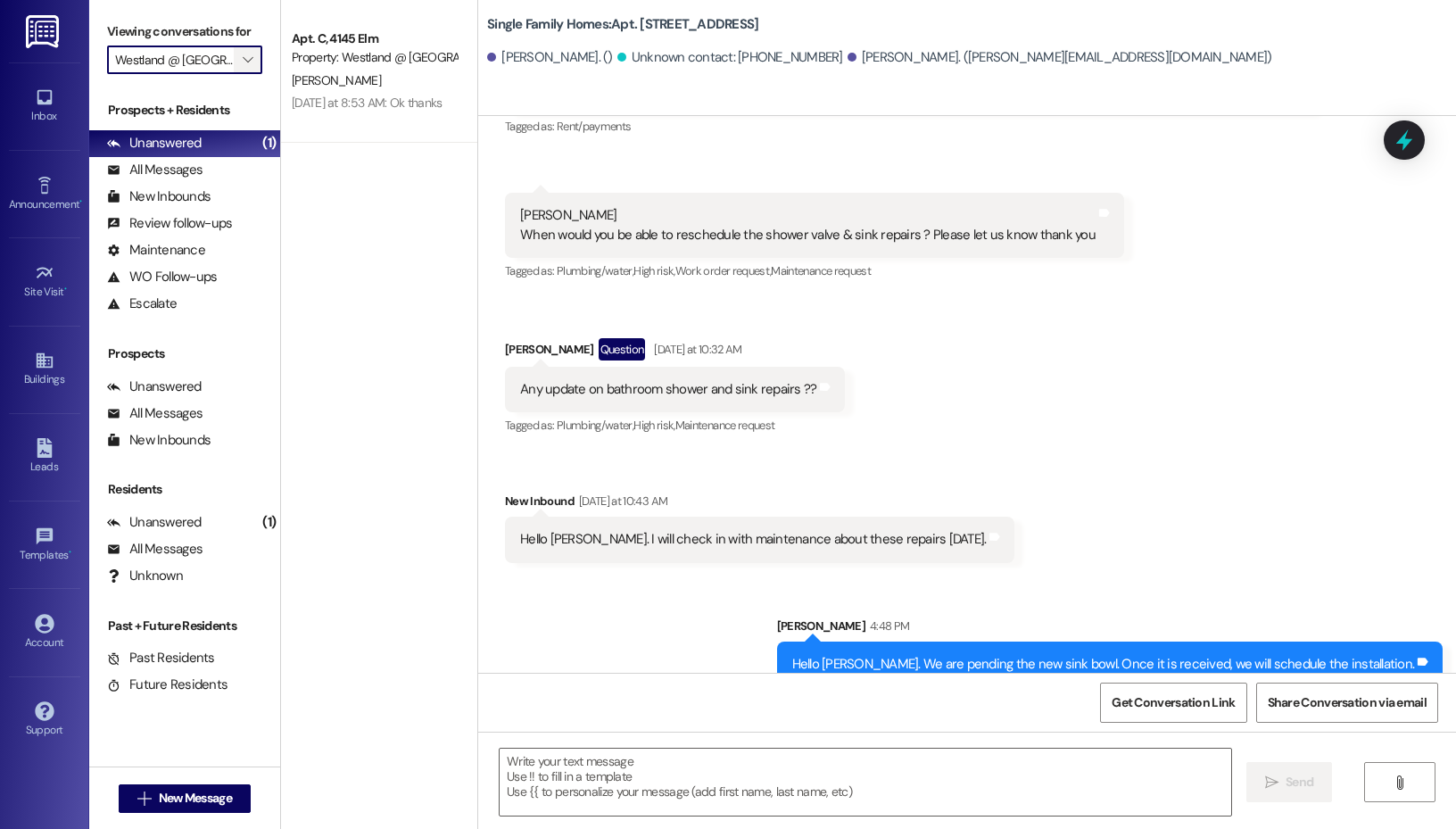
click at [247, 52] on icon "" at bounding box center [248, 59] width 10 height 14
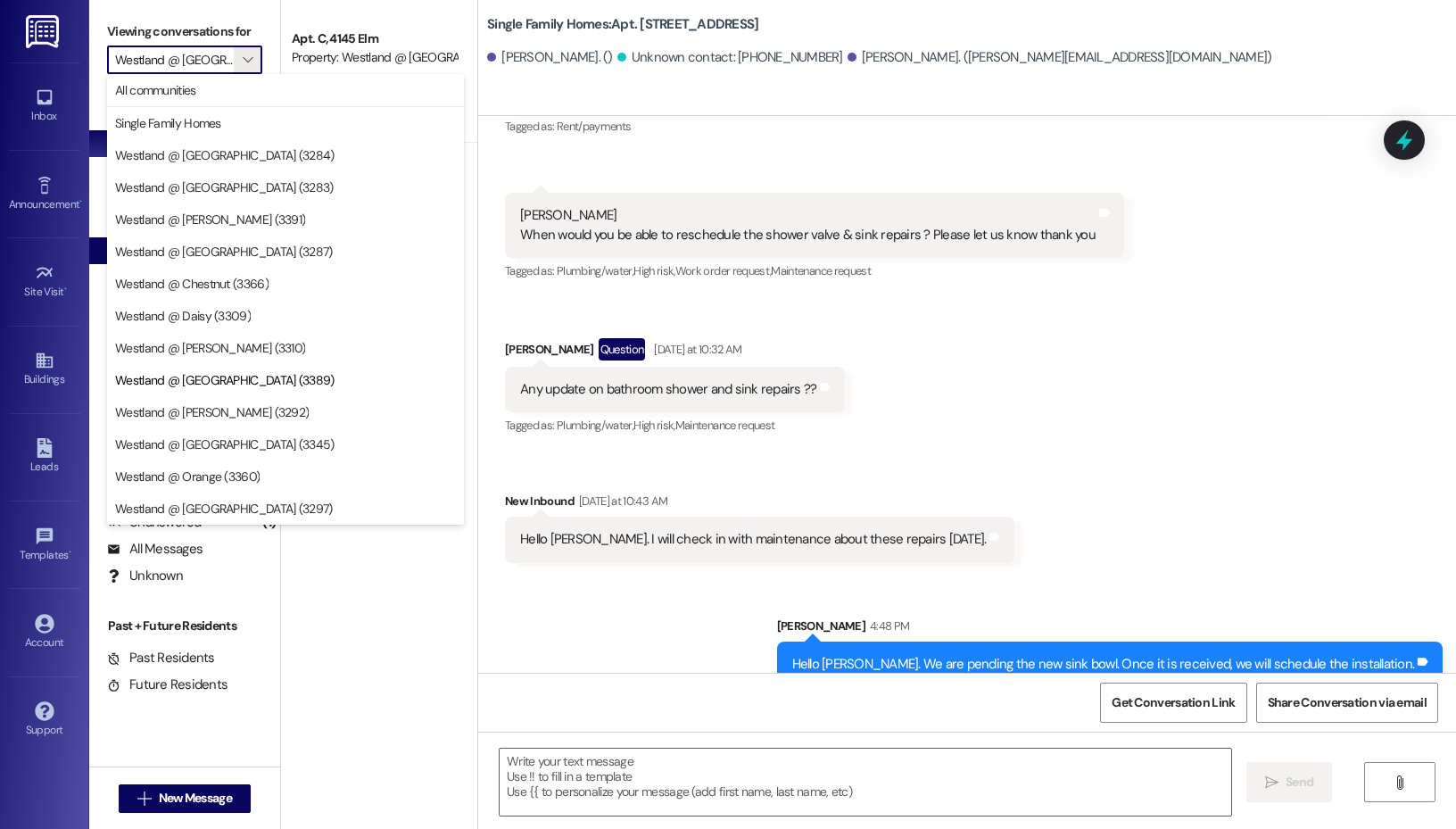
click at [257, 250] on span "Westland @ [GEOGRAPHIC_DATA] (3287)" at bounding box center [284, 252] width 341 height 18
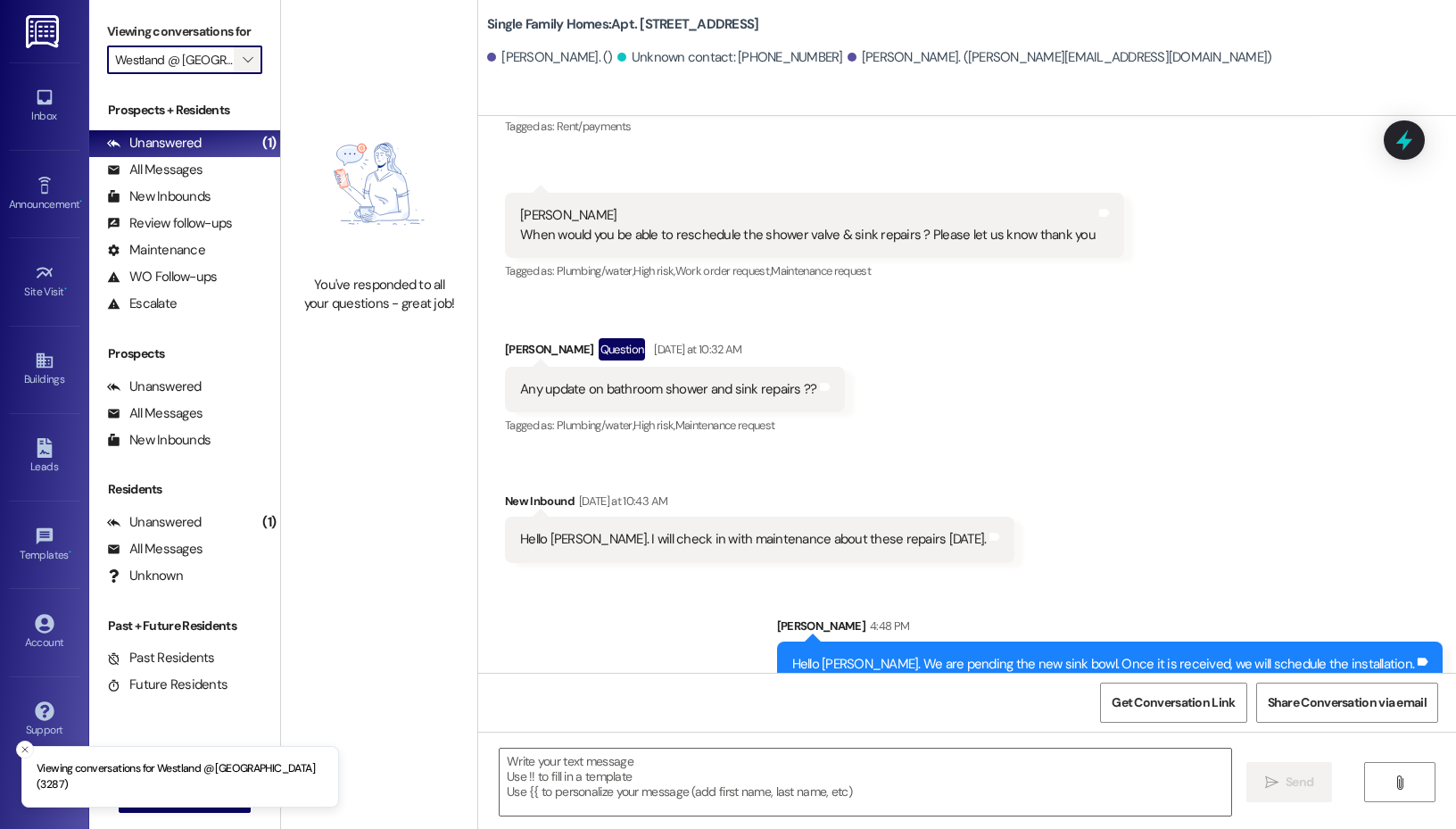
click at [243, 57] on icon "" at bounding box center [248, 59] width 10 height 14
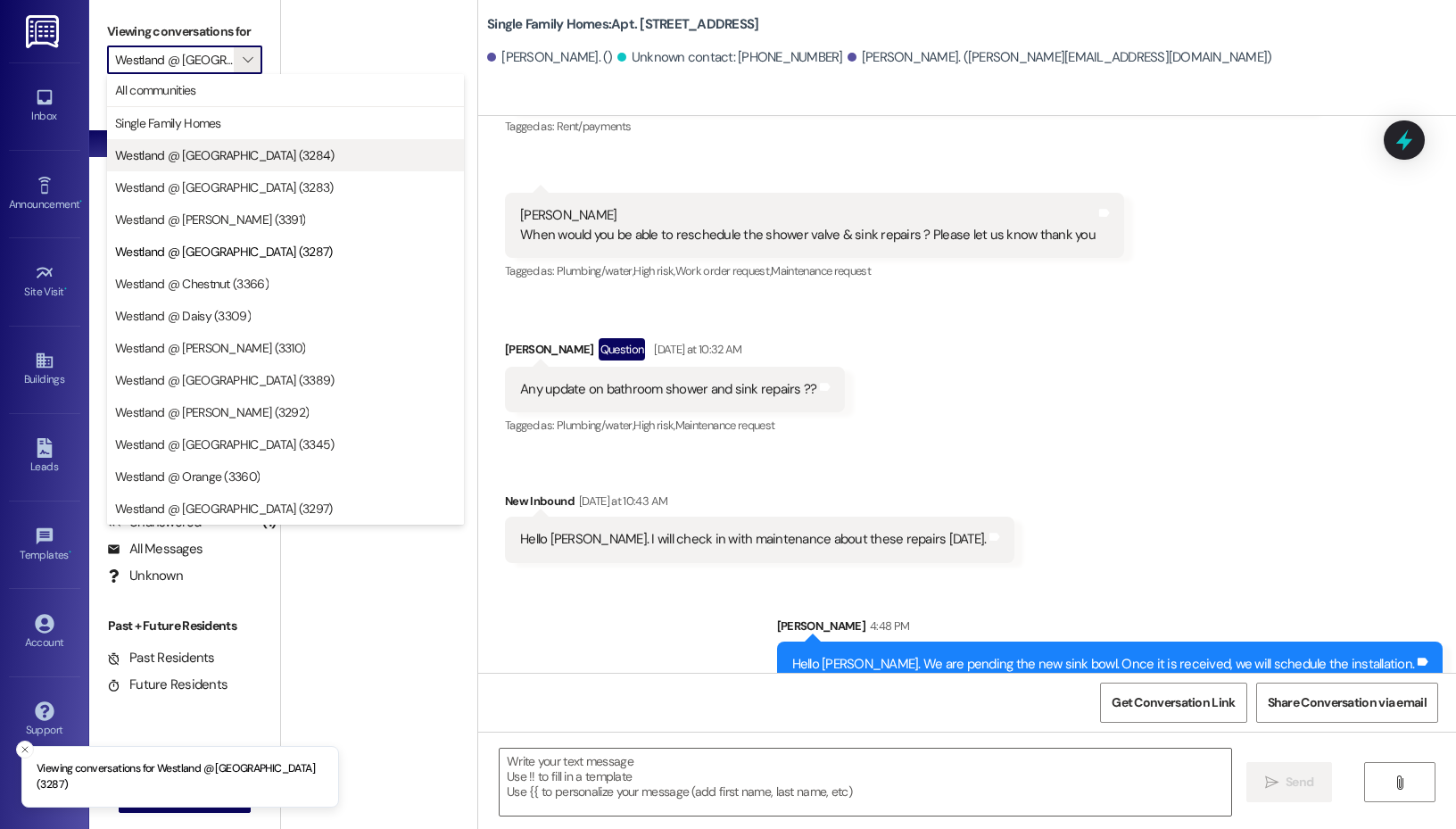
scroll to position [0, 23]
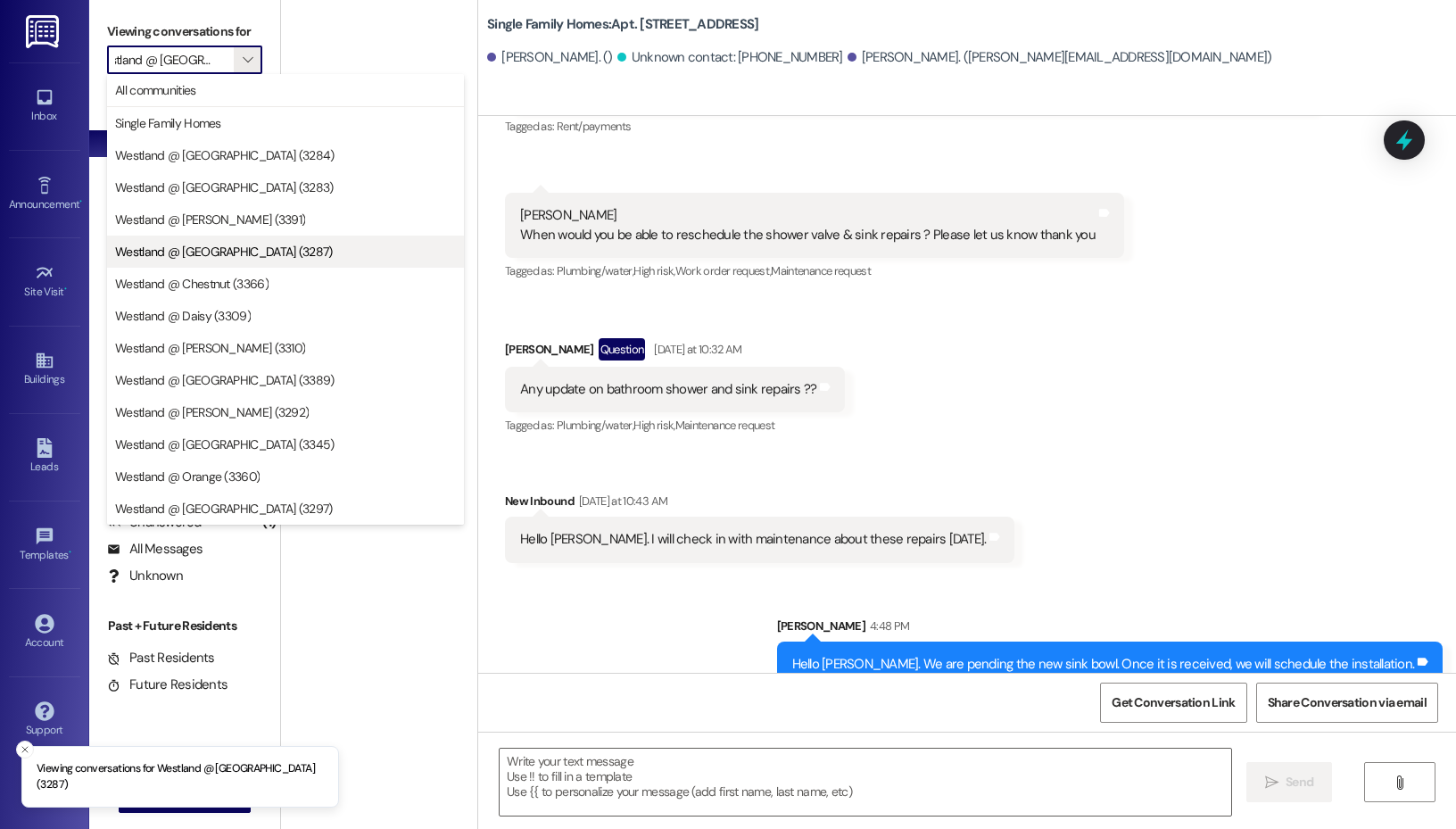
click at [232, 248] on span "Westland @ [GEOGRAPHIC_DATA] (3287)" at bounding box center [223, 252] width 217 height 18
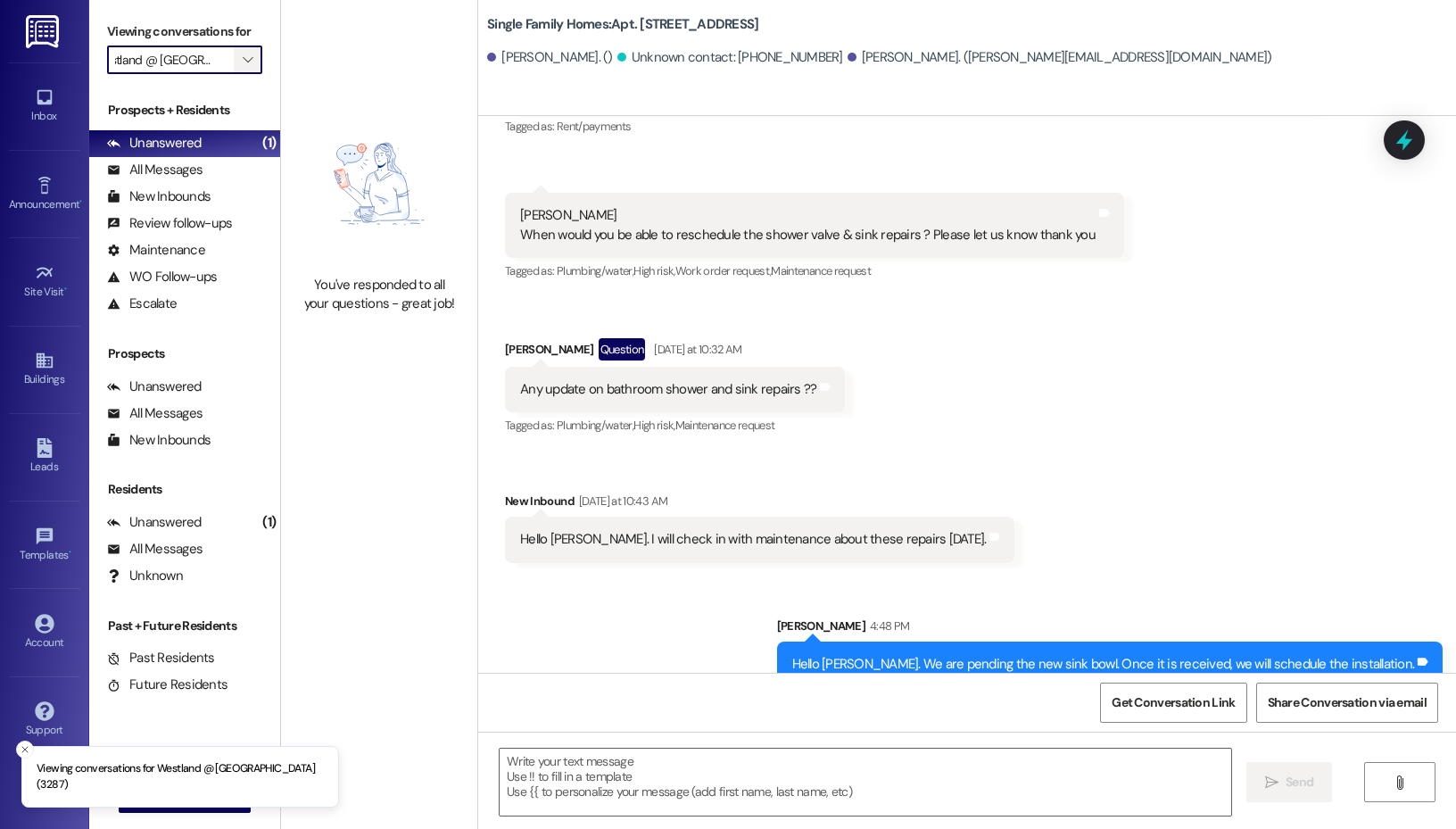
click at [235, 67] on button "" at bounding box center [248, 59] width 29 height 29
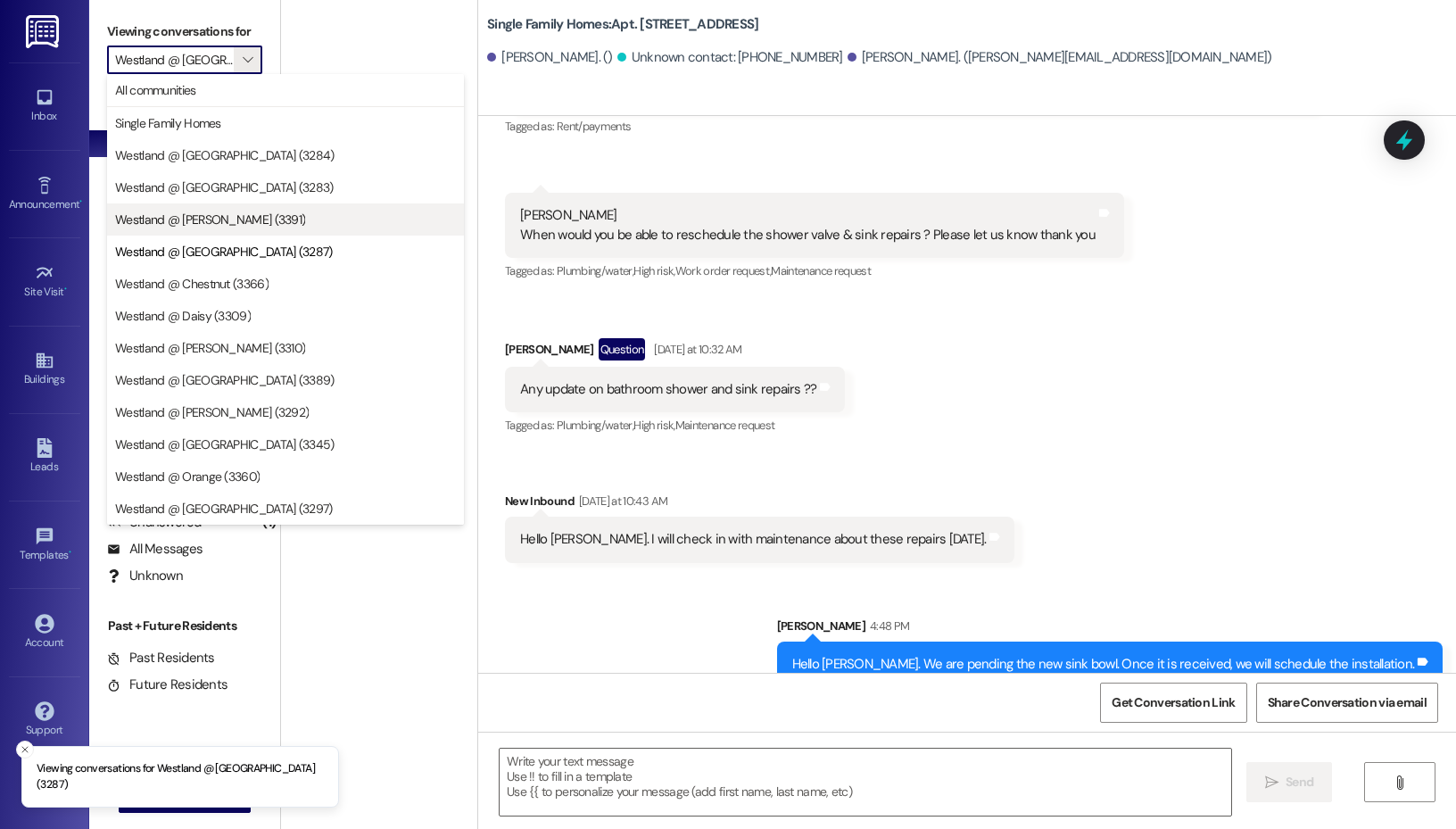
click at [248, 219] on span "Westland @ [PERSON_NAME] (3391)" at bounding box center [284, 219] width 341 height 18
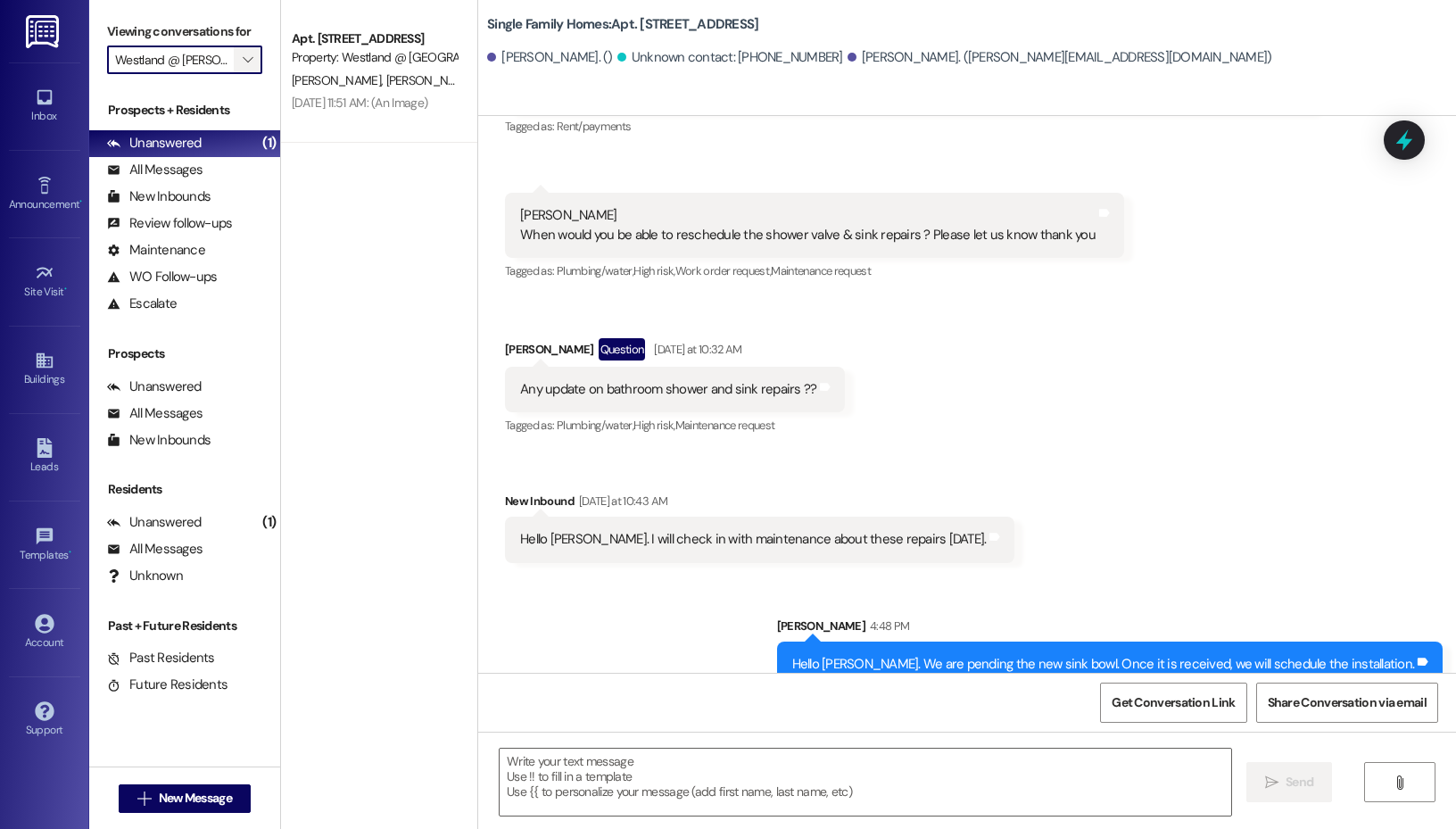
click at [244, 58] on icon "" at bounding box center [248, 59] width 10 height 14
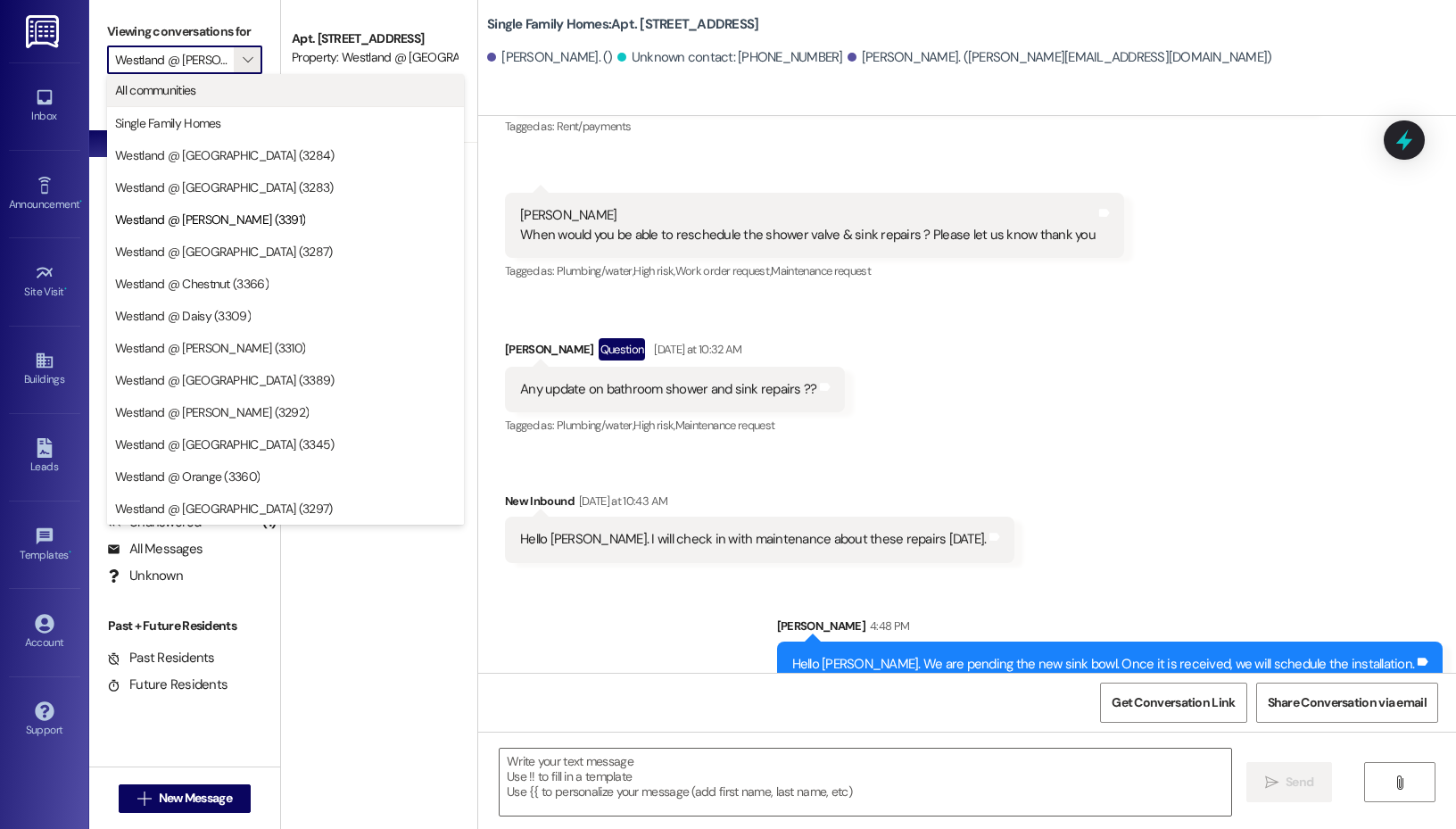
scroll to position [0, 11]
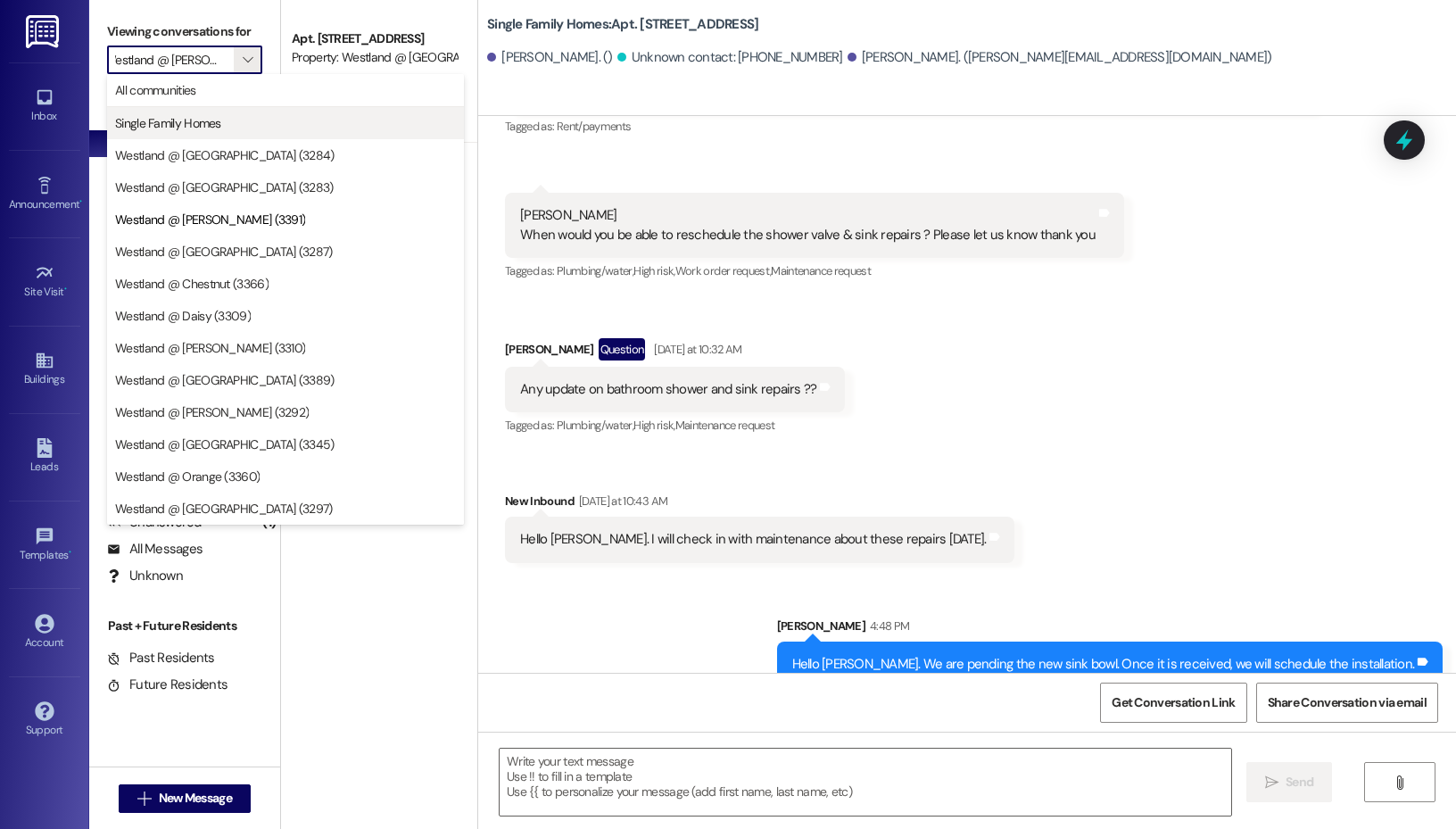
click at [240, 129] on span "Single Family Homes" at bounding box center [284, 124] width 341 height 18
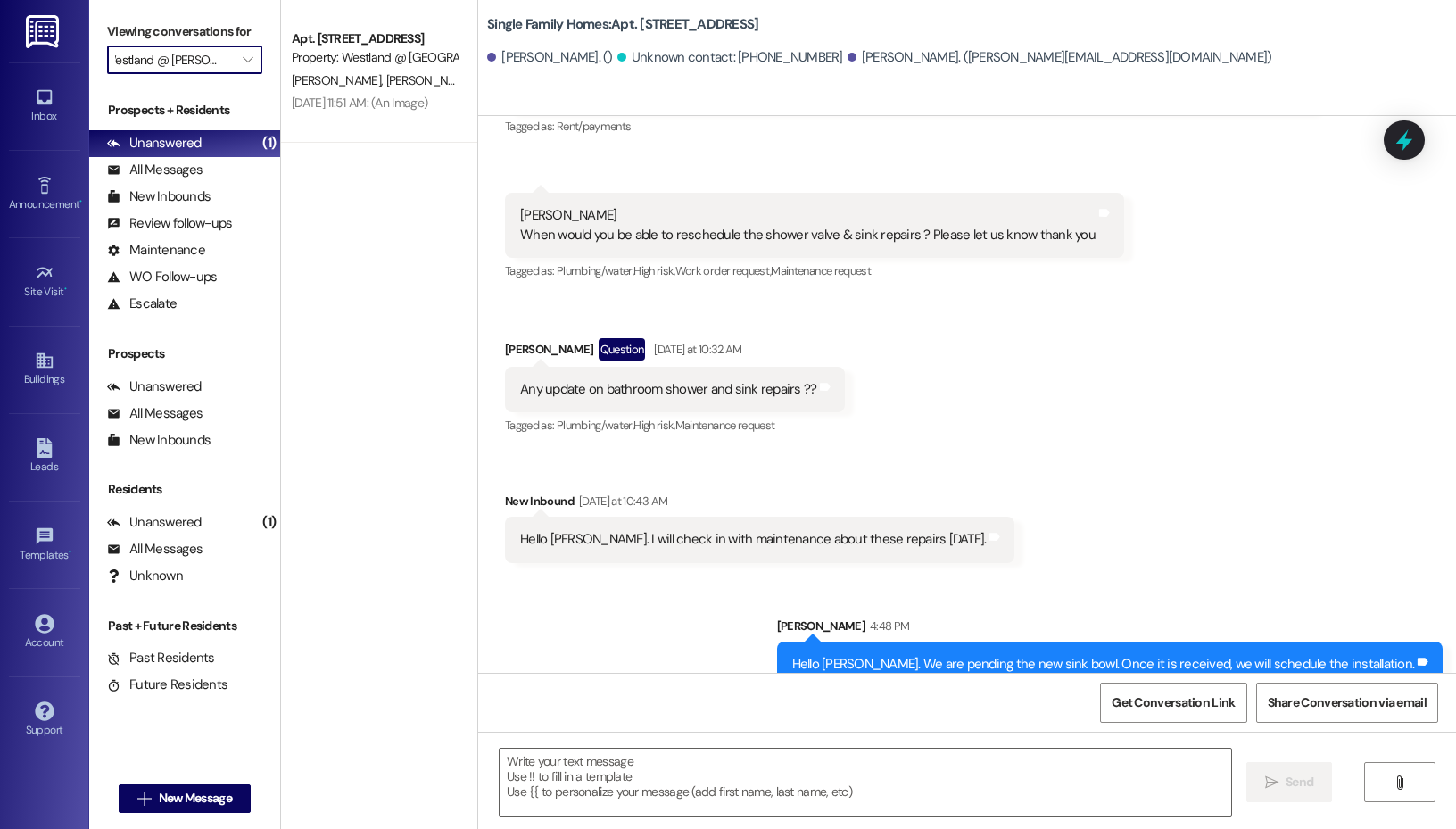
type input "Single Family Homes"
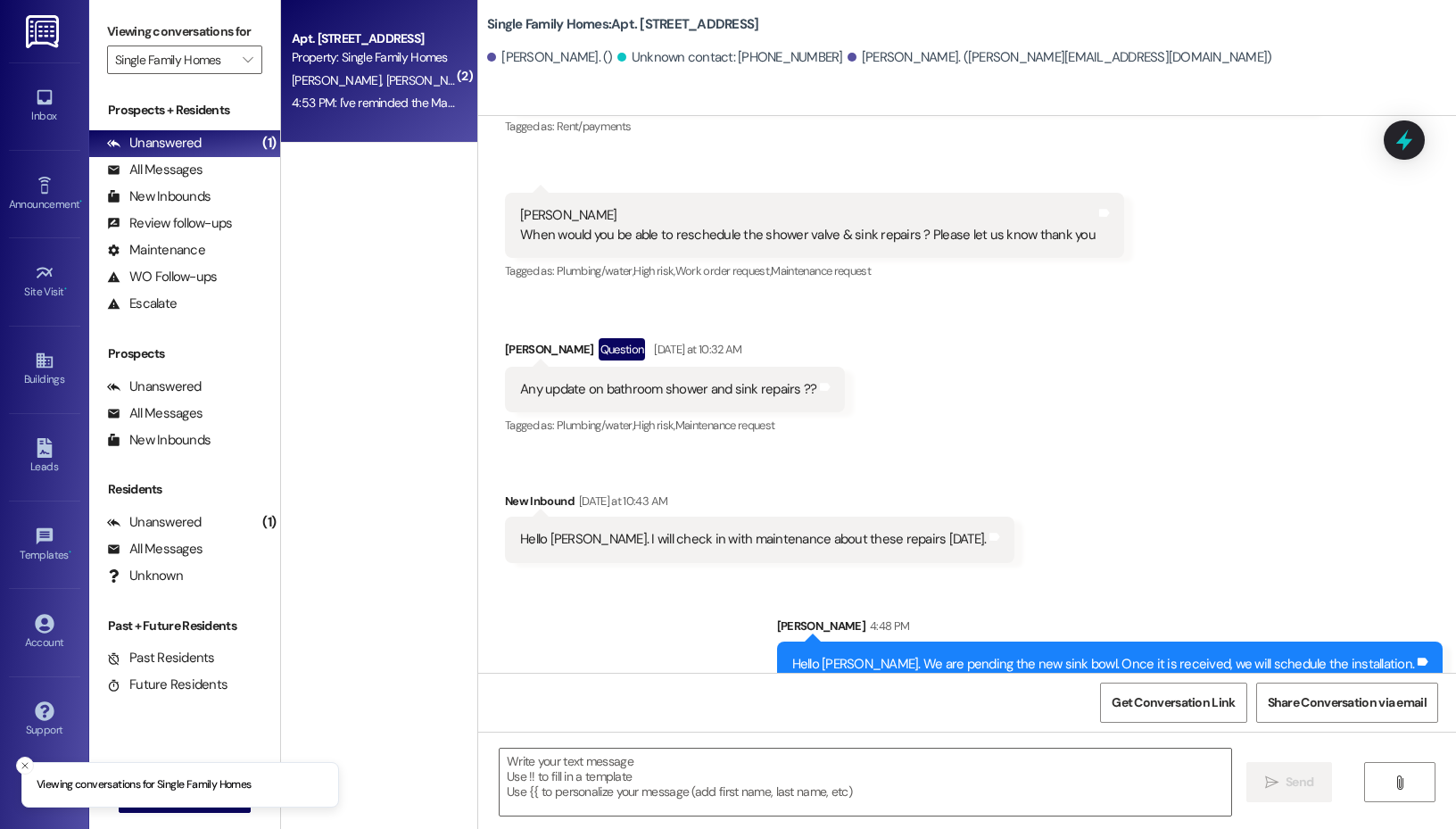
click at [386, 88] on span "[PERSON_NAME]" at bounding box center [431, 80] width 89 height 16
